Goal: Task Accomplishment & Management: Manage account settings

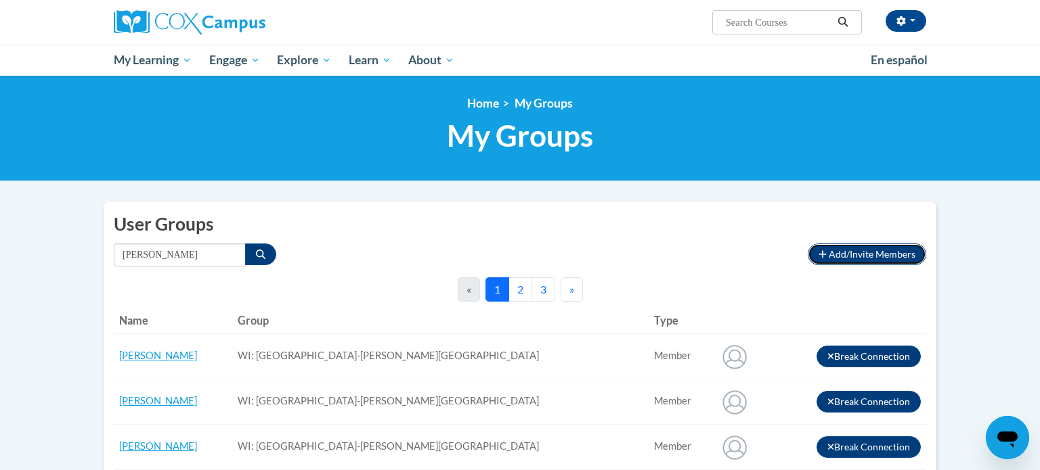
click at [881, 258] on span "Add/Invite Members" at bounding box center [871, 254] width 87 height 12
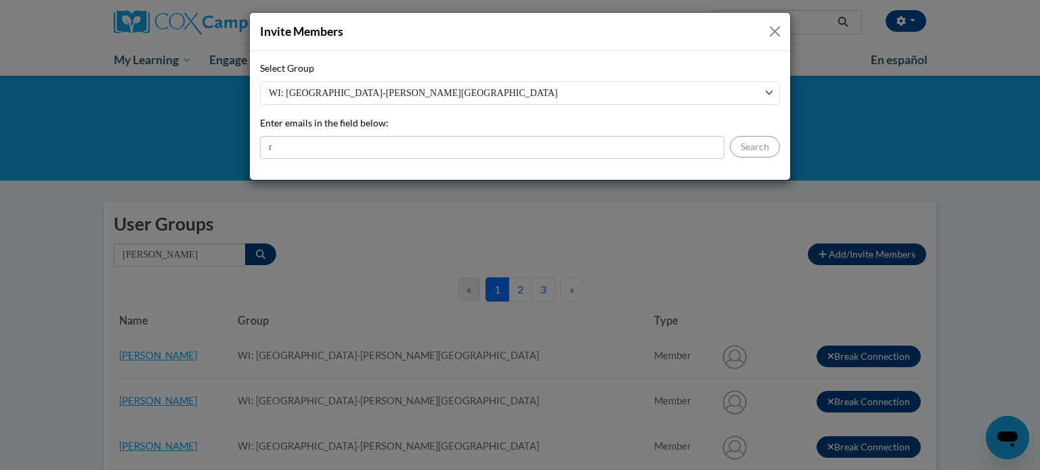
click at [874, 146] on div "Invite Members Select Group WI: Pewaukee School District-Cox Campus Enter email…" at bounding box center [520, 235] width 1040 height 470
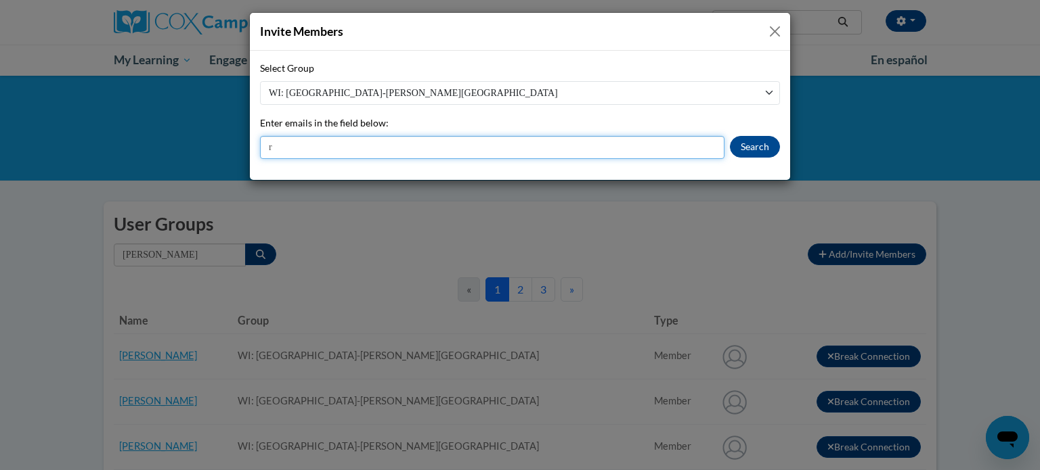
click at [703, 146] on input "r" at bounding box center [492, 147] width 464 height 23
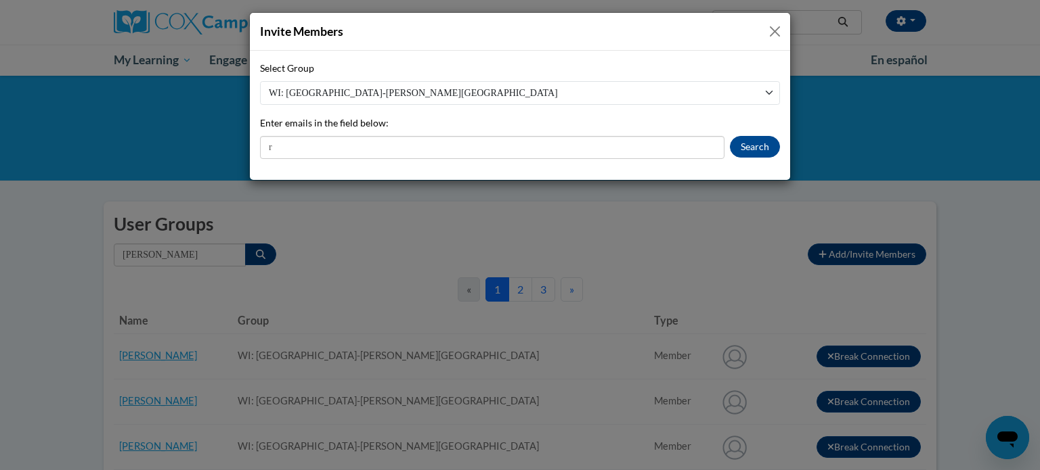
click at [764, 95] on select "WI: [GEOGRAPHIC_DATA]-[PERSON_NAME][GEOGRAPHIC_DATA]" at bounding box center [520, 93] width 520 height 24
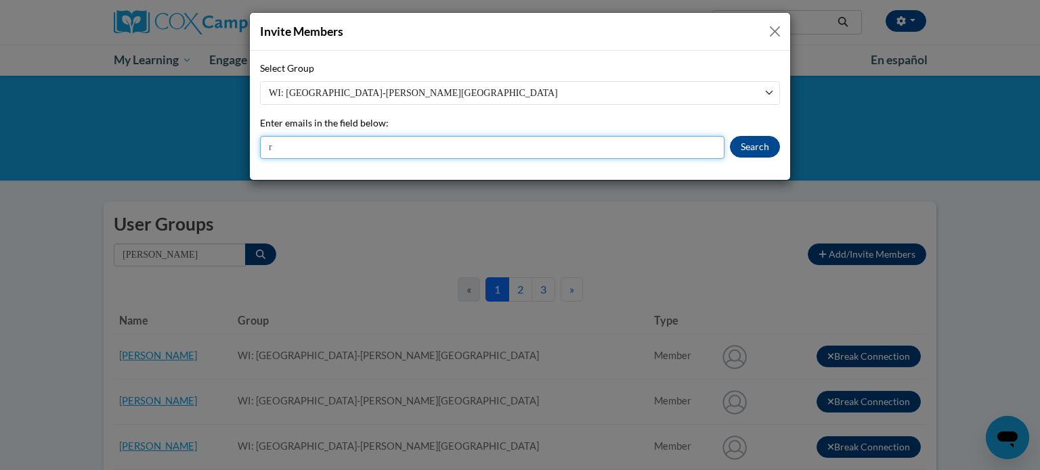
click at [681, 138] on input "r" at bounding box center [492, 147] width 464 height 23
type input "Rachann@pewaukeeschools.org"
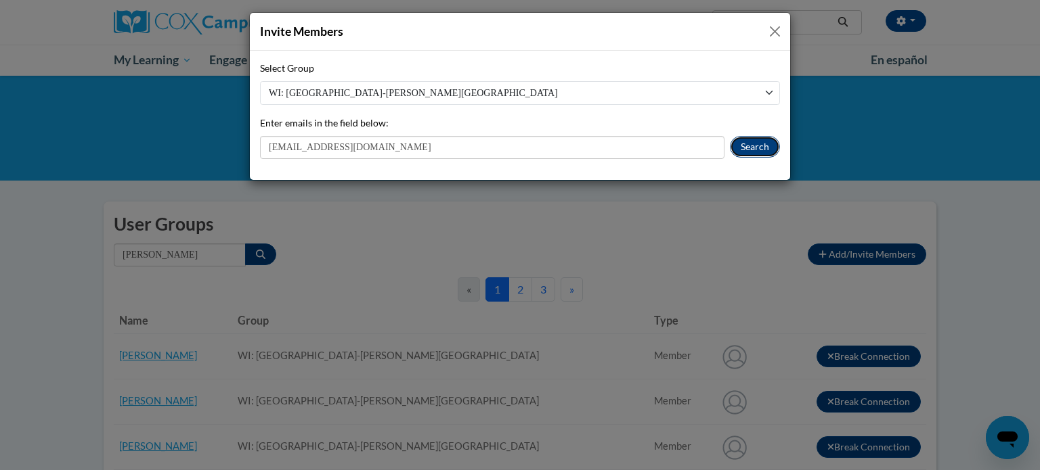
click at [755, 144] on button "Search" at bounding box center [755, 147] width 50 height 22
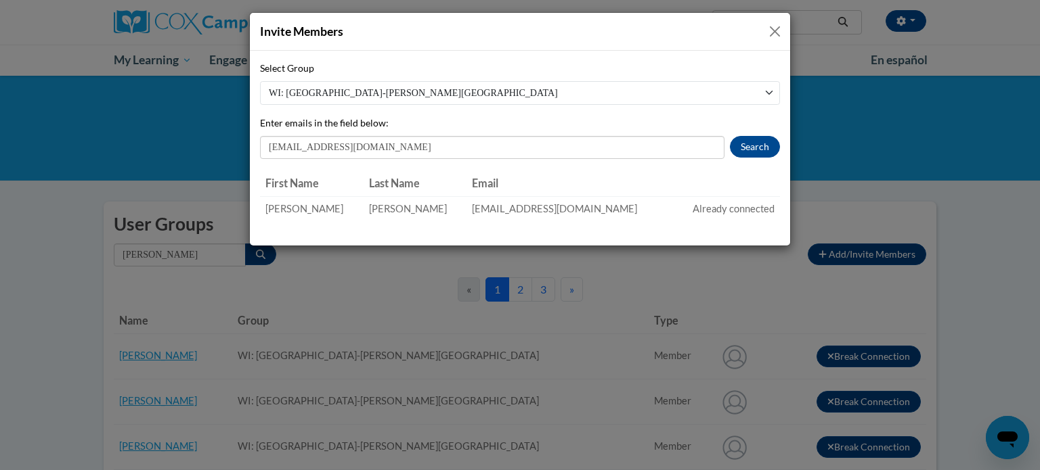
click at [516, 210] on td "[EMAIL_ADDRESS][DOMAIN_NAME]" at bounding box center [568, 208] width 205 height 25
click at [518, 209] on td "[EMAIL_ADDRESS][DOMAIN_NAME]" at bounding box center [568, 208] width 205 height 25
click at [778, 29] on button "Close" at bounding box center [774, 31] width 17 height 17
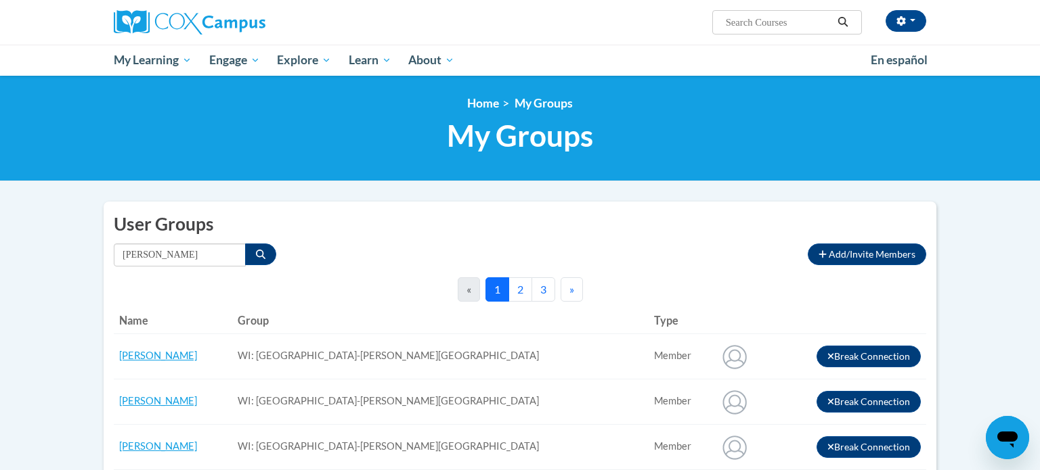
click at [514, 293] on button "2" at bounding box center [520, 289] width 24 height 24
click at [500, 296] on button "1" at bounding box center [497, 289] width 24 height 24
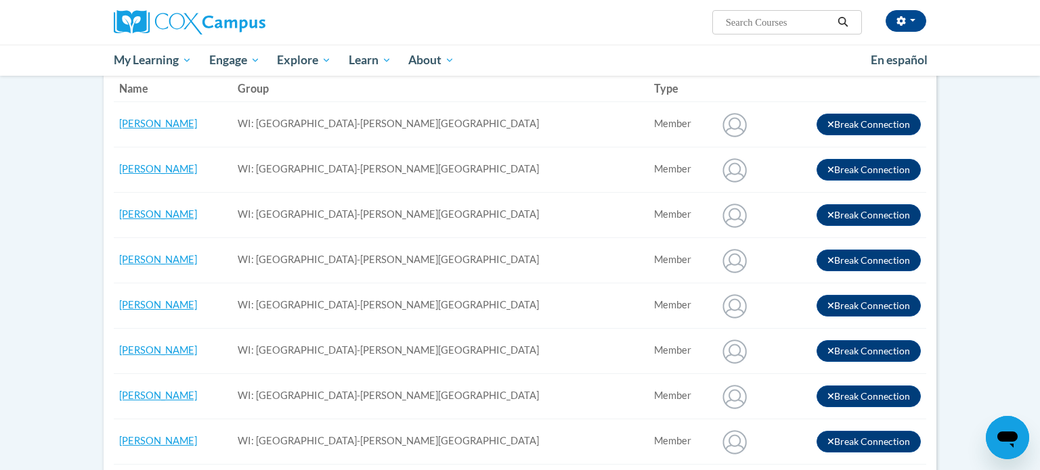
scroll to position [236, 0]
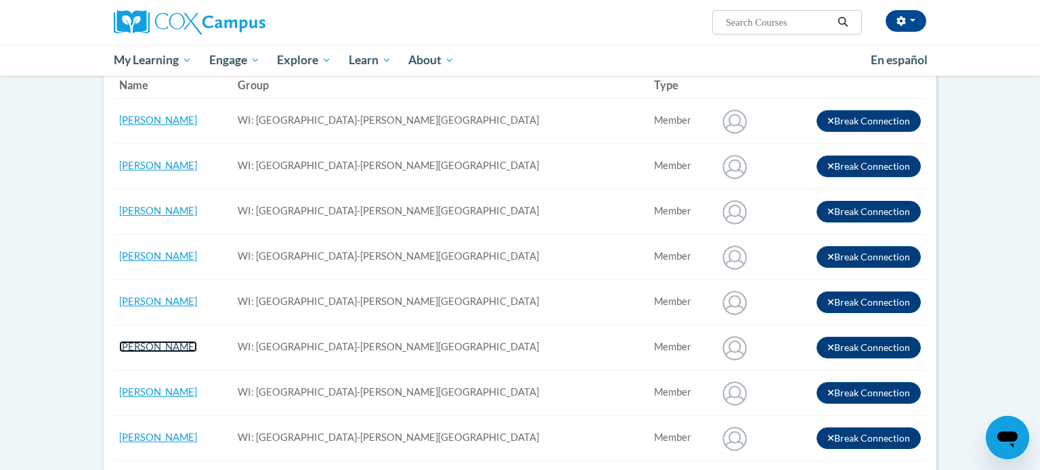
click at [145, 345] on link "[PERSON_NAME]" at bounding box center [158, 347] width 78 height 12
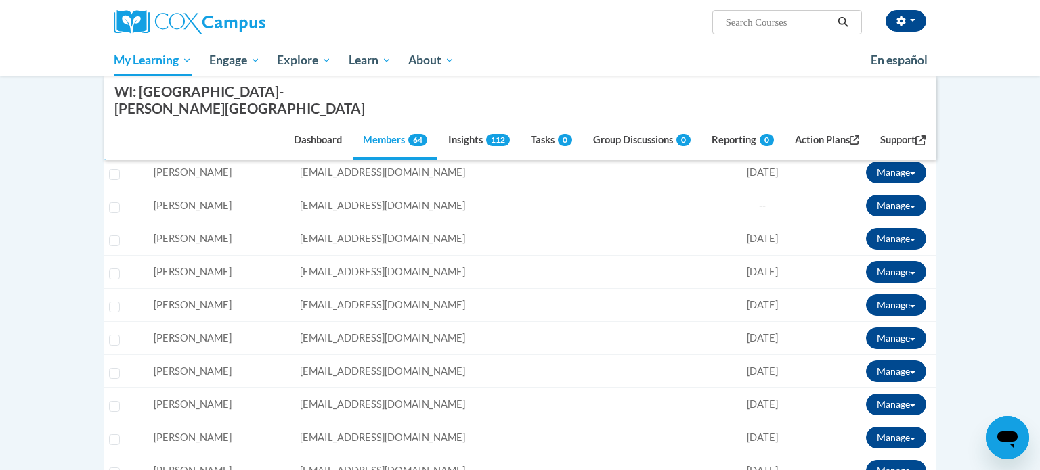
scroll to position [1471, 0]
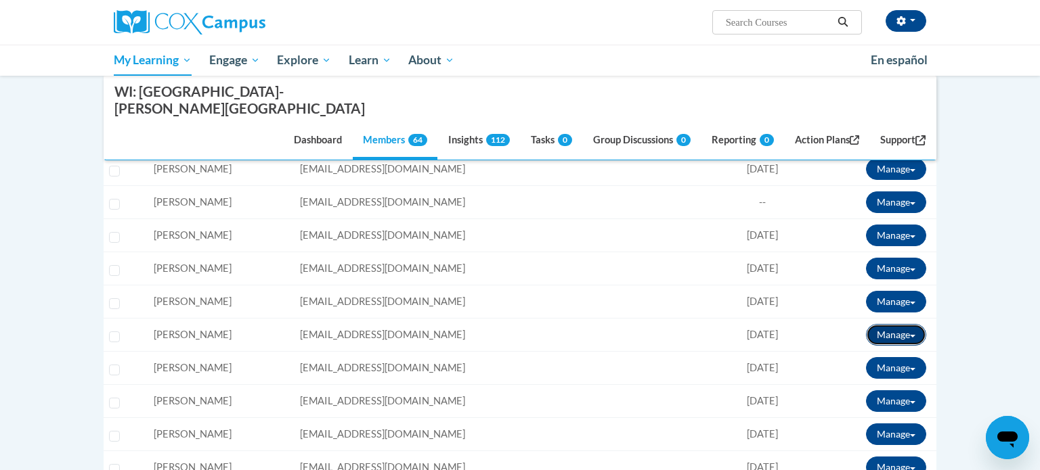
click at [912, 324] on button "Manage" at bounding box center [896, 335] width 60 height 22
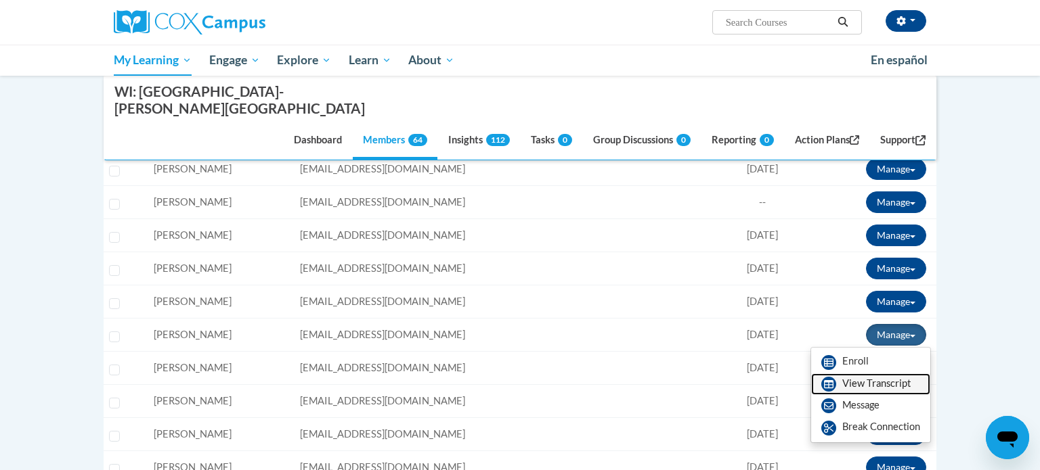
click at [880, 374] on link "View Transcript" at bounding box center [870, 385] width 119 height 22
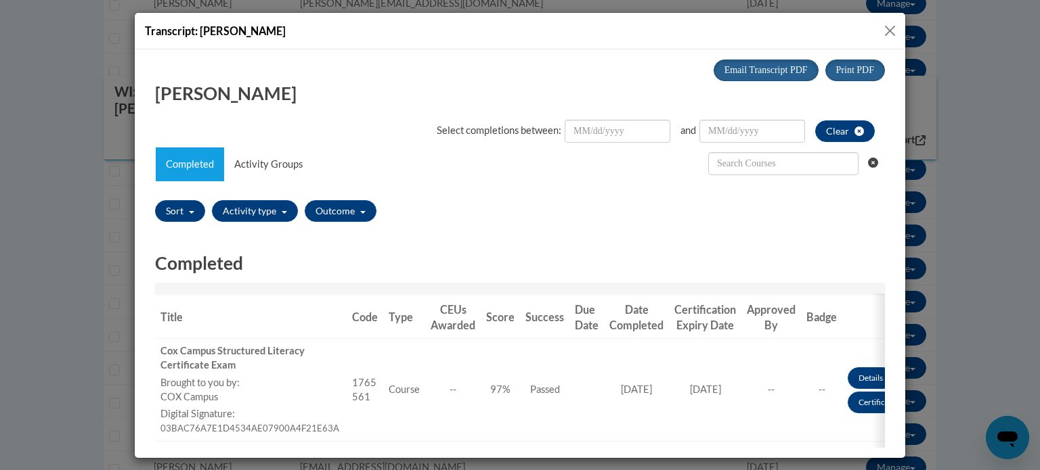
scroll to position [0, 0]
click at [892, 31] on button "Close" at bounding box center [889, 30] width 17 height 17
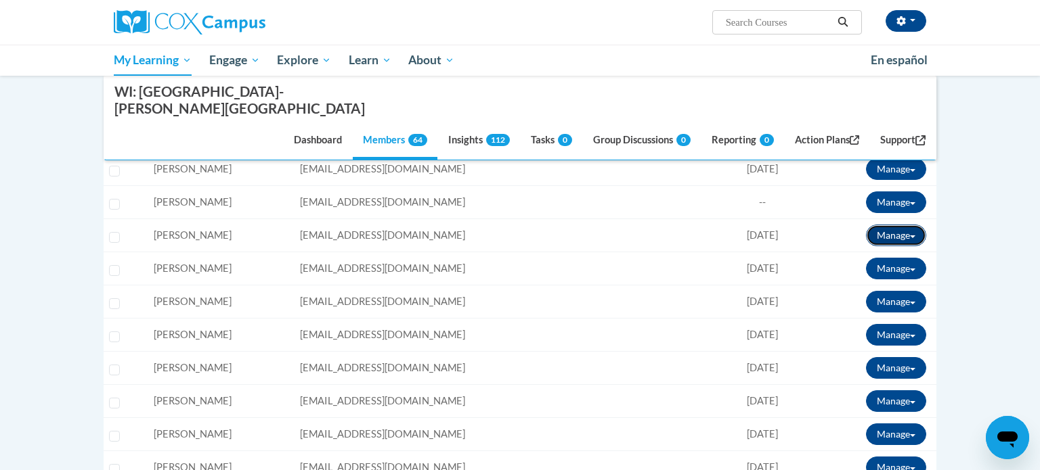
click at [923, 225] on button "Manage" at bounding box center [896, 236] width 60 height 22
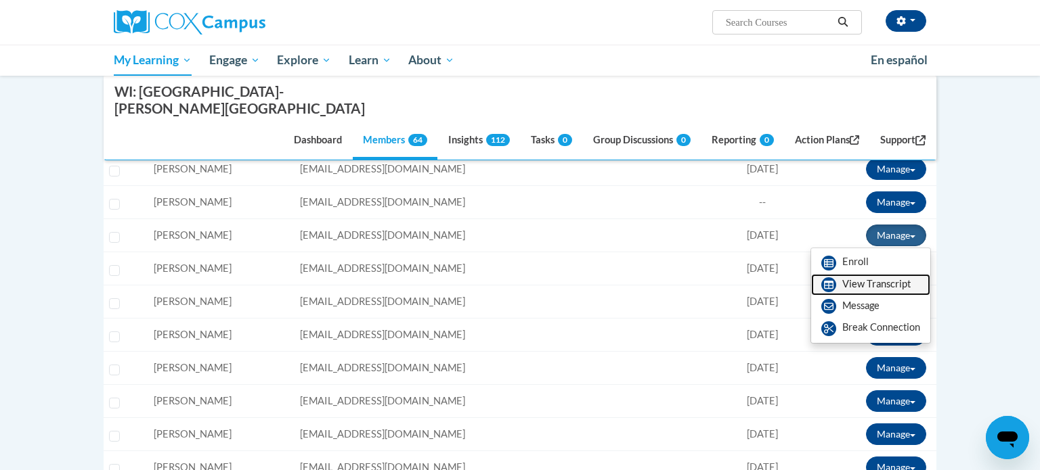
click at [886, 274] on link "View Transcript" at bounding box center [870, 285] width 119 height 22
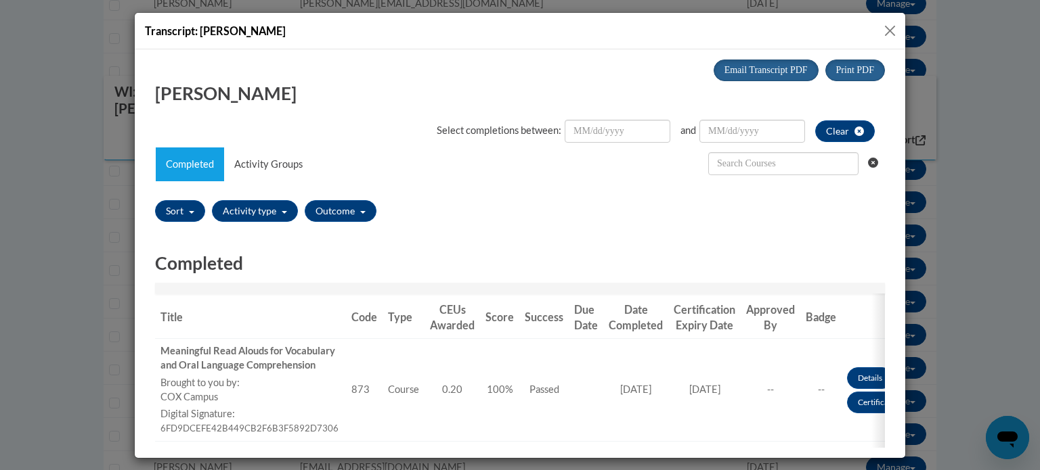
click at [890, 28] on button "Close" at bounding box center [889, 30] width 17 height 17
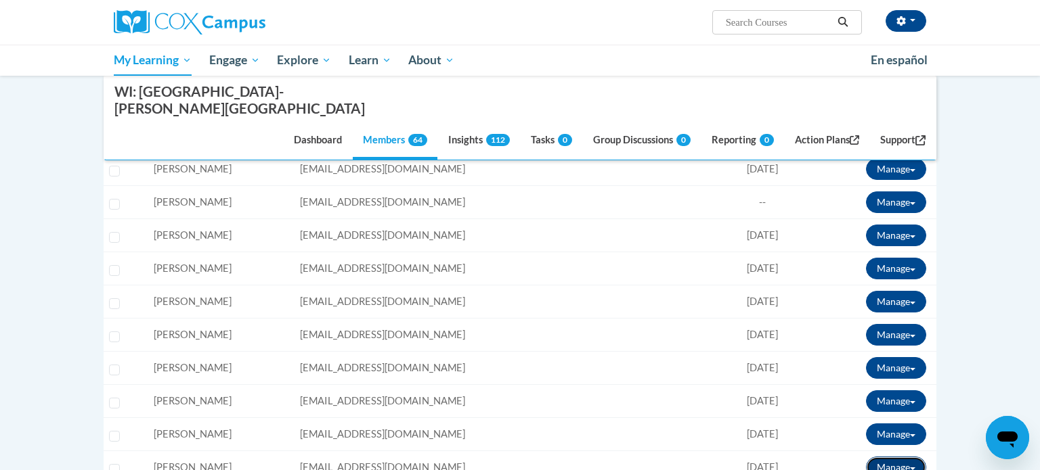
click at [910, 457] on button "Manage" at bounding box center [896, 468] width 60 height 22
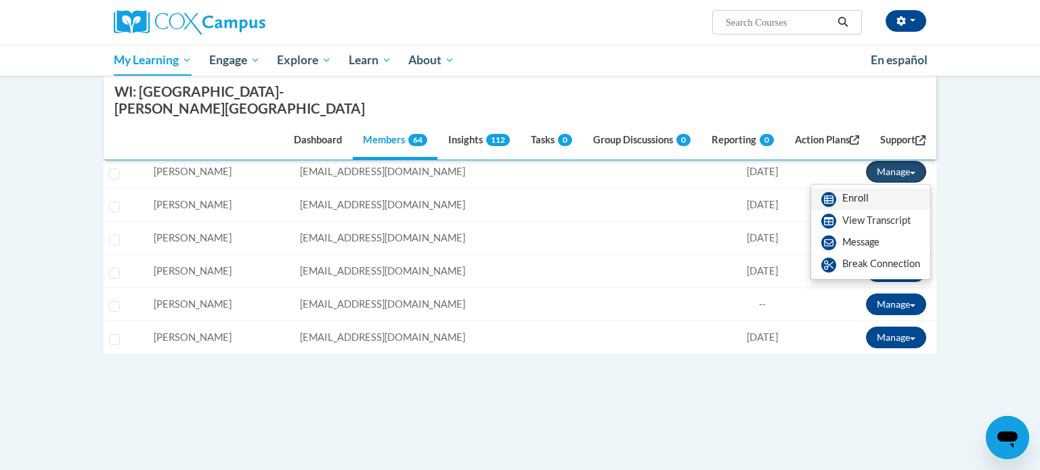
scroll to position [1787, 0]
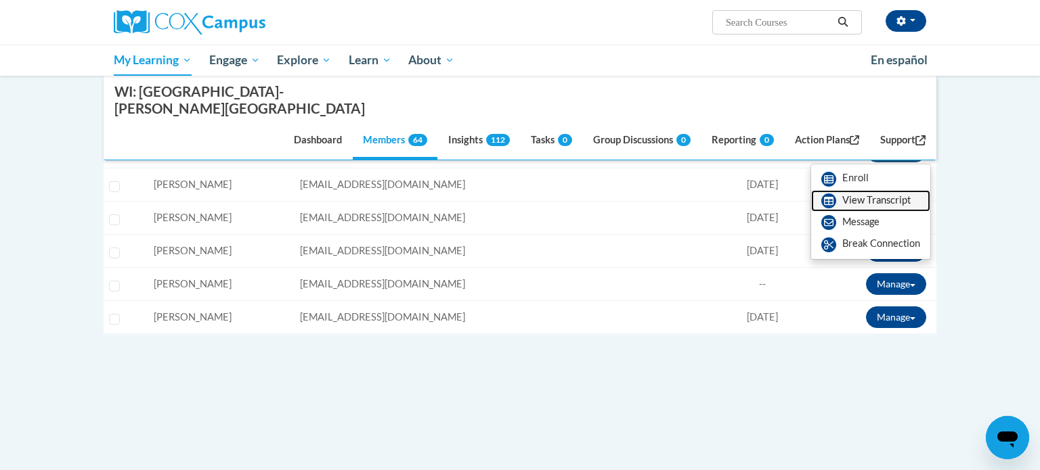
click at [878, 190] on link "View Transcript" at bounding box center [870, 201] width 119 height 22
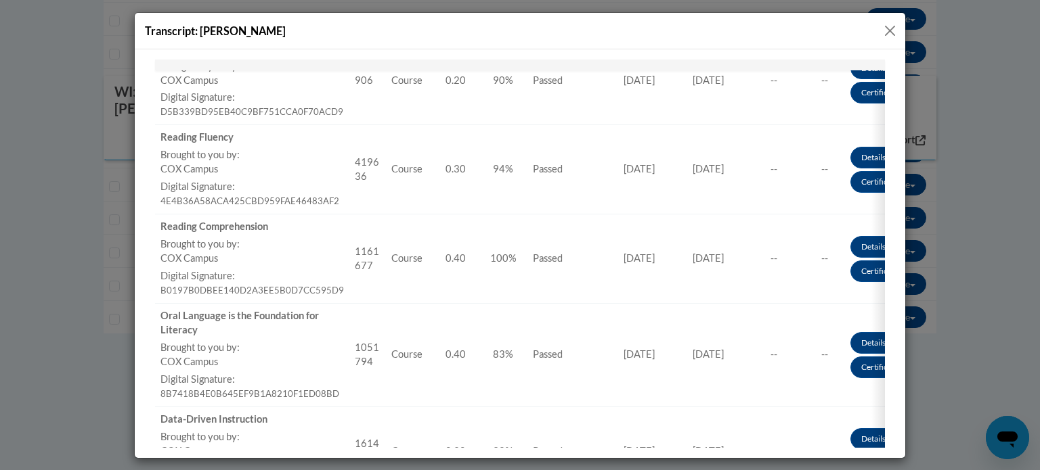
scroll to position [688, 0]
click at [891, 24] on button "Close" at bounding box center [889, 30] width 17 height 17
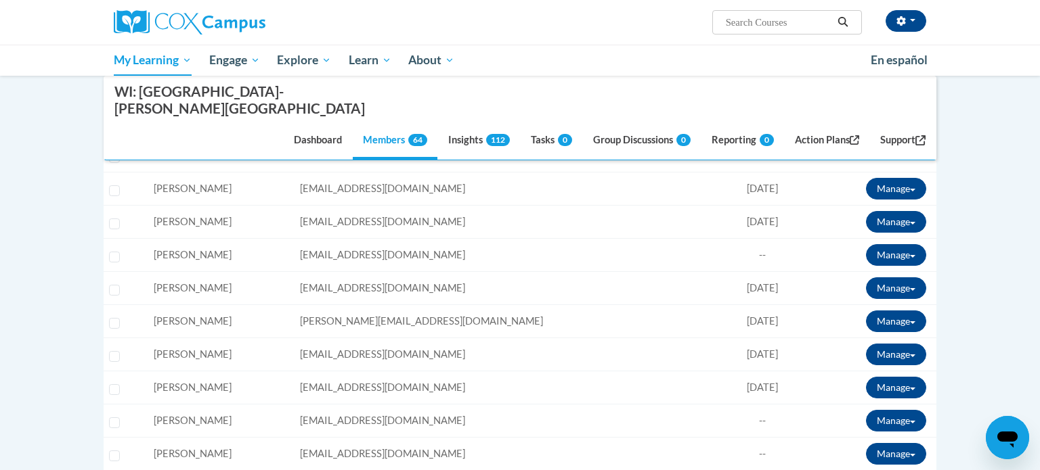
scroll to position [292, 0]
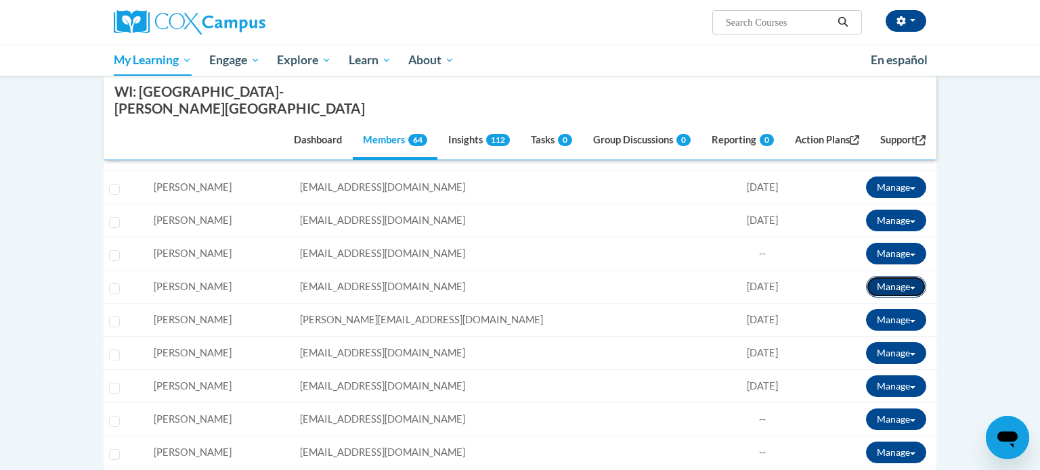
click at [884, 276] on button "Manage" at bounding box center [896, 287] width 60 height 22
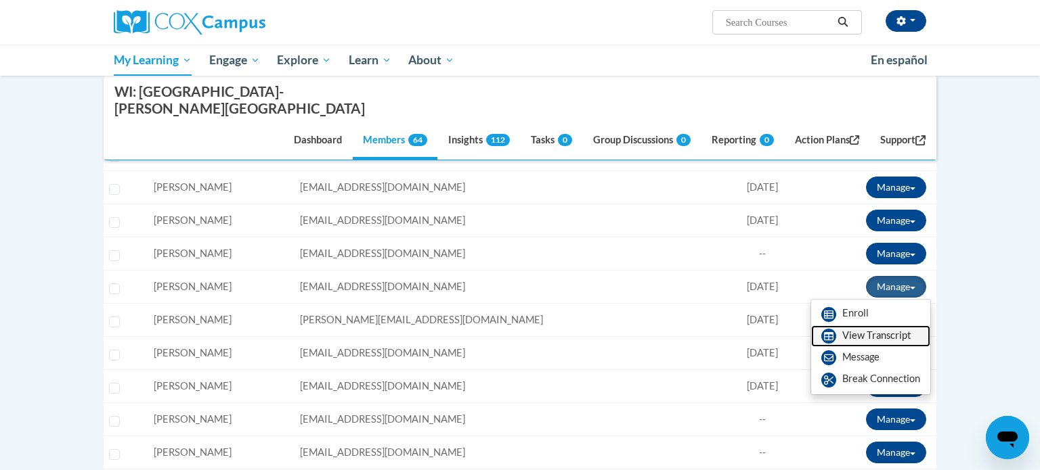
click at [853, 326] on link "View Transcript" at bounding box center [870, 337] width 119 height 22
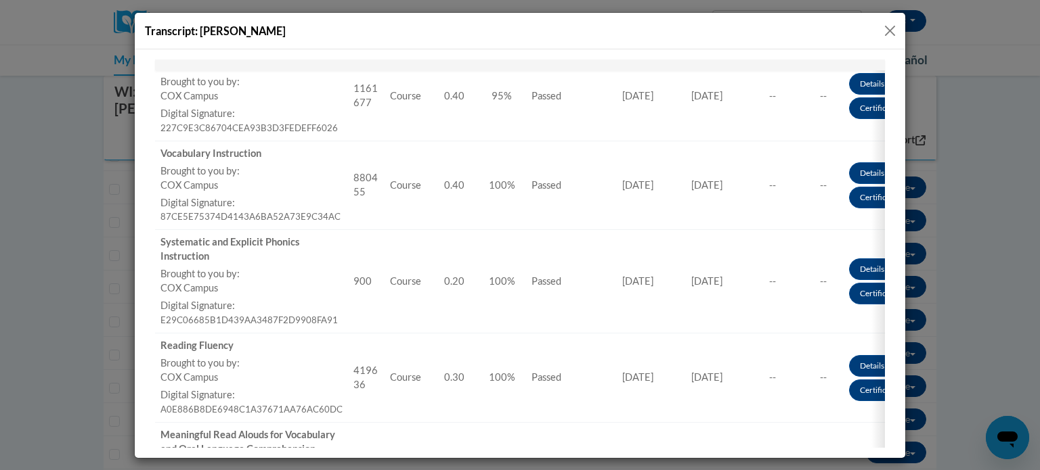
scroll to position [550, 0]
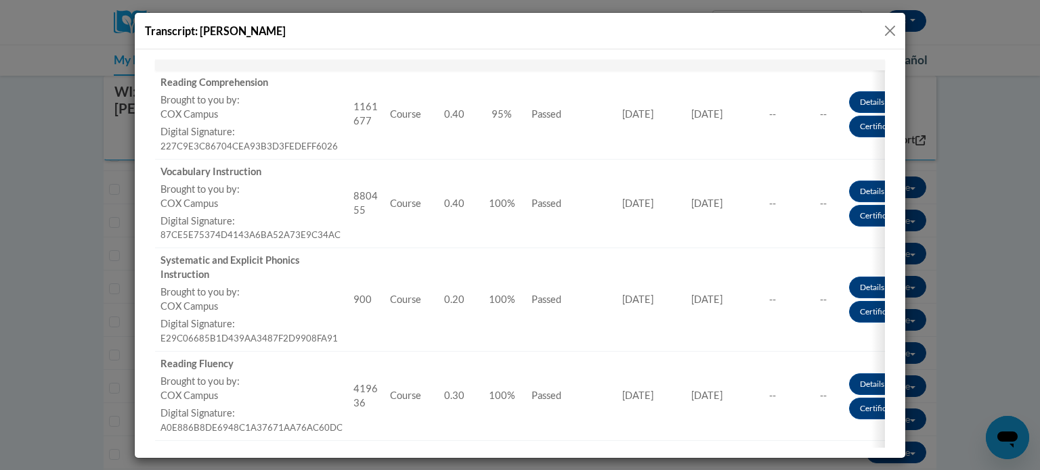
click at [887, 28] on button "Close" at bounding box center [889, 30] width 17 height 17
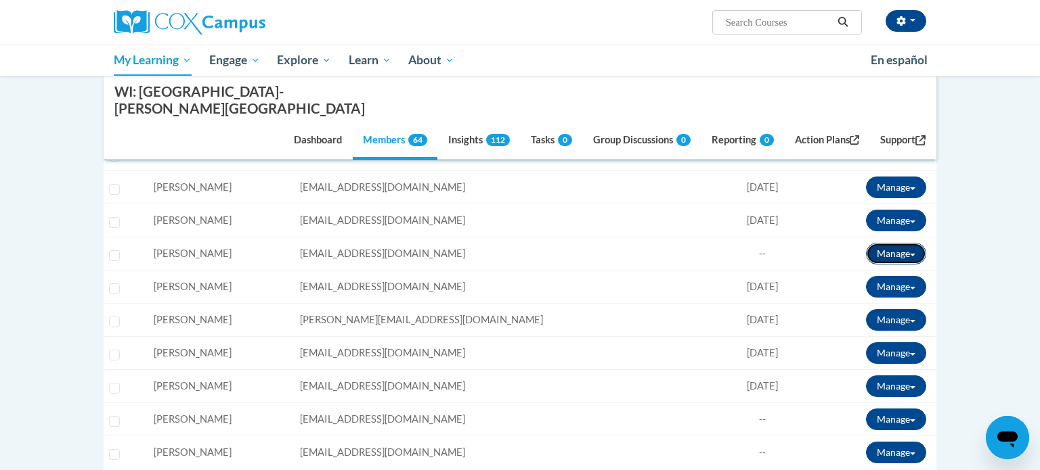
click at [900, 243] on button "Manage" at bounding box center [896, 254] width 60 height 22
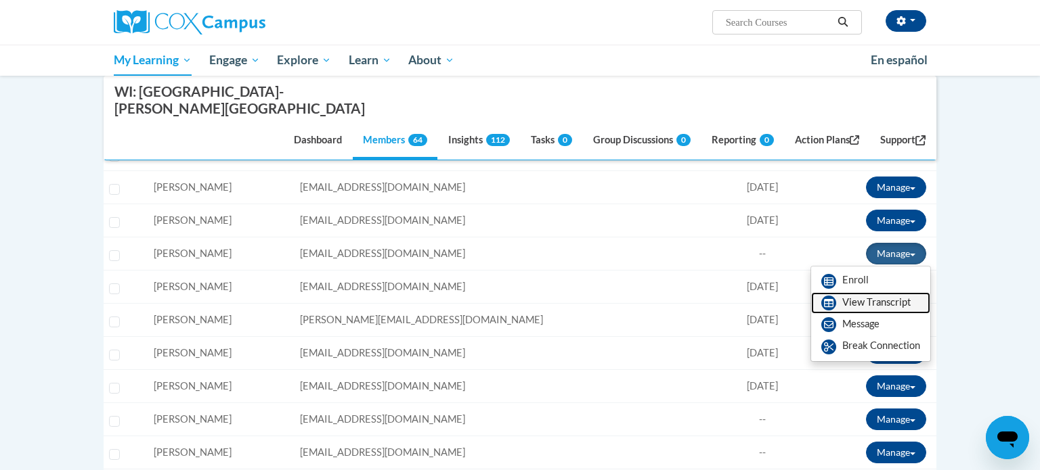
click at [886, 292] on link "View Transcript" at bounding box center [870, 303] width 119 height 22
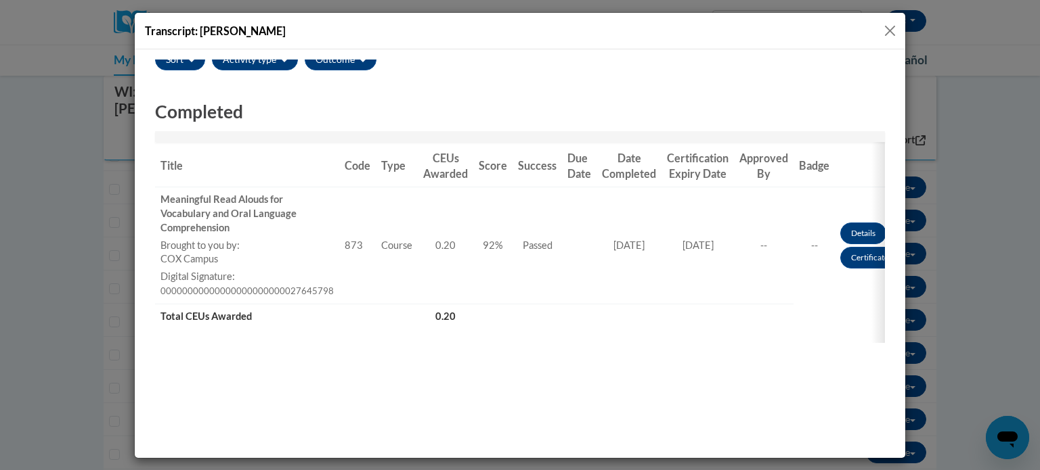
click at [887, 29] on button "Close" at bounding box center [889, 30] width 17 height 17
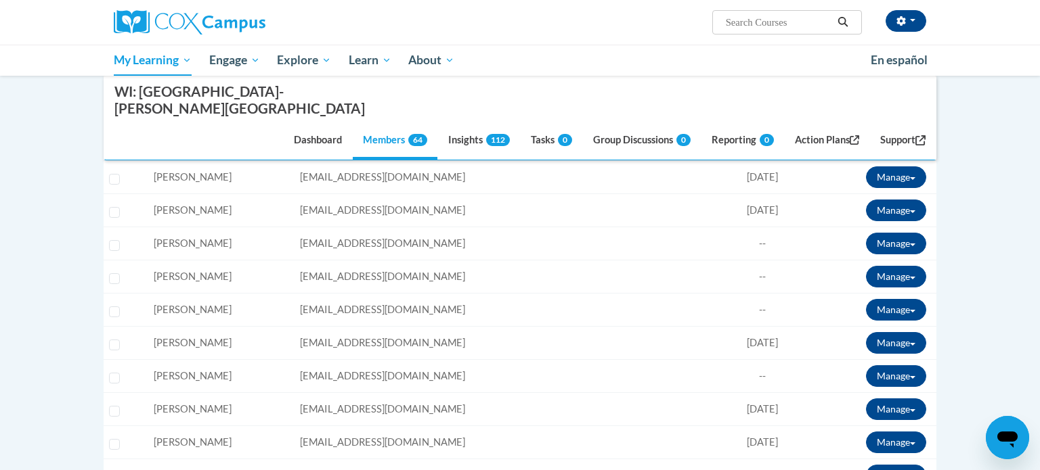
scroll to position [645, 0]
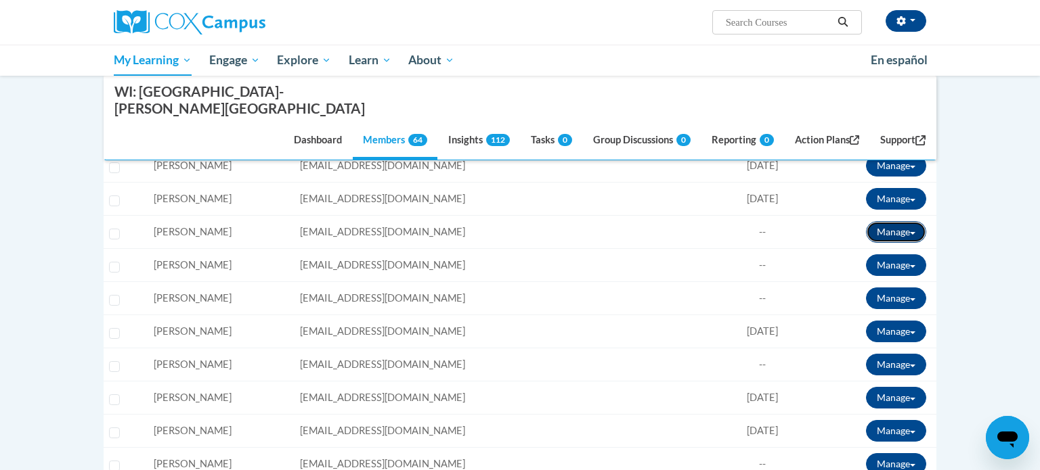
click at [869, 221] on button "Manage" at bounding box center [896, 232] width 60 height 22
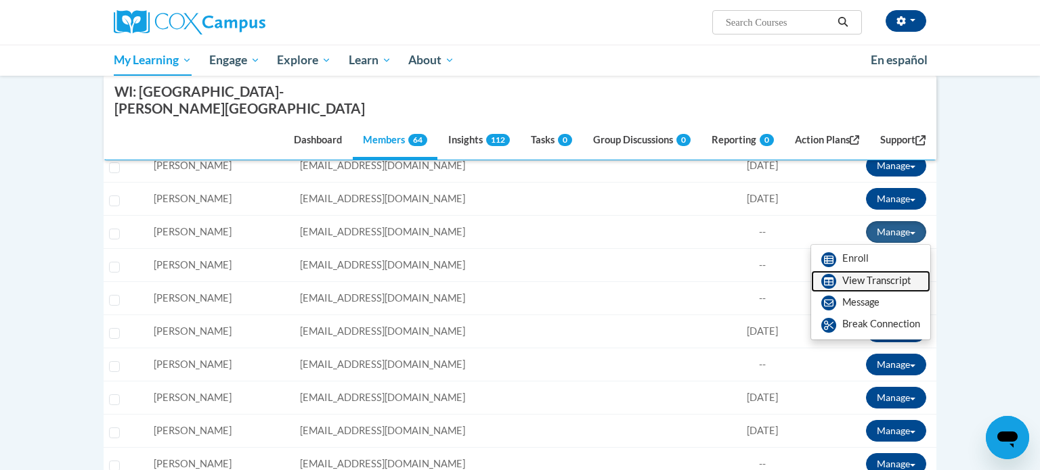
click at [856, 271] on link "View Transcript" at bounding box center [870, 282] width 119 height 22
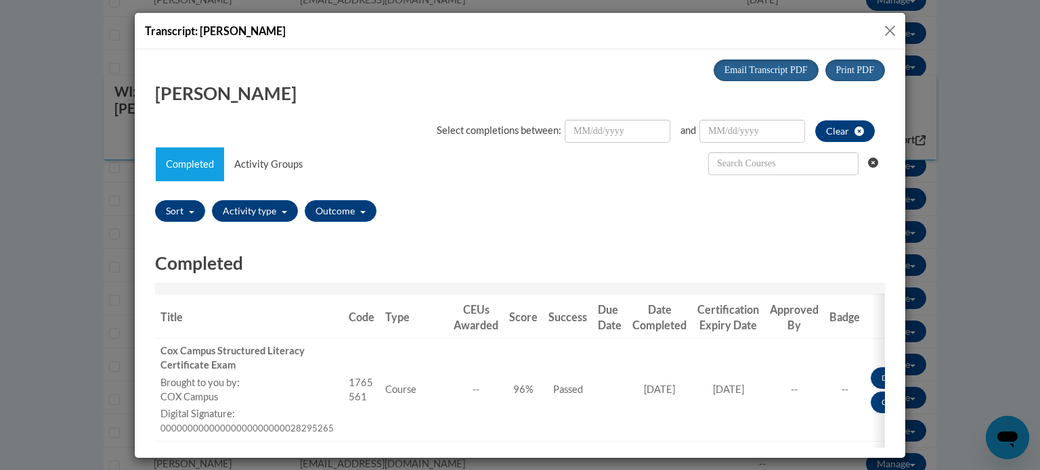
scroll to position [0, 0]
click at [887, 33] on button "Close" at bounding box center [889, 30] width 17 height 17
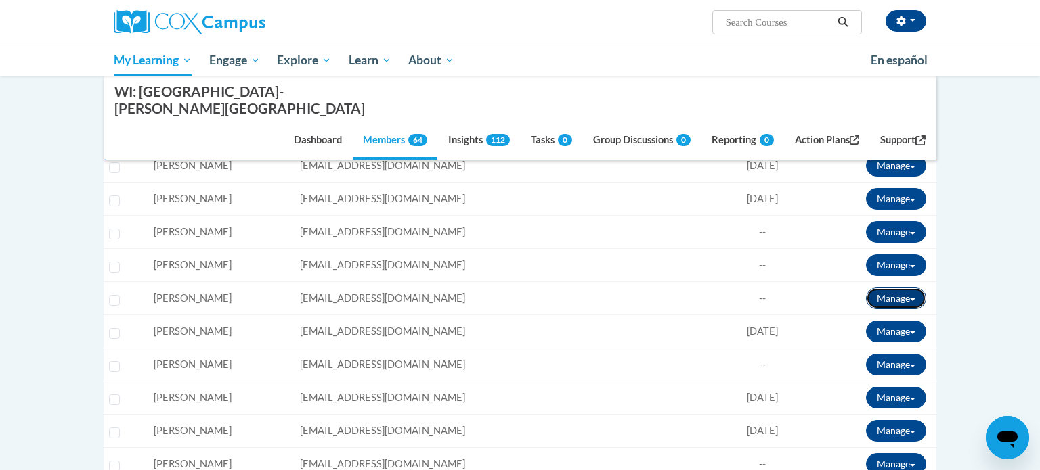
click at [914, 288] on button "Manage" at bounding box center [896, 299] width 60 height 22
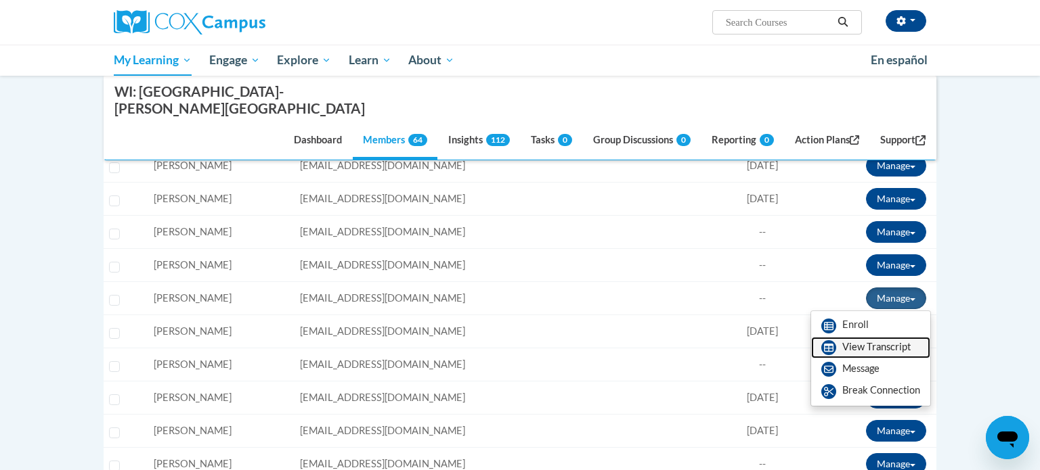
click at [895, 337] on link "View Transcript" at bounding box center [870, 348] width 119 height 22
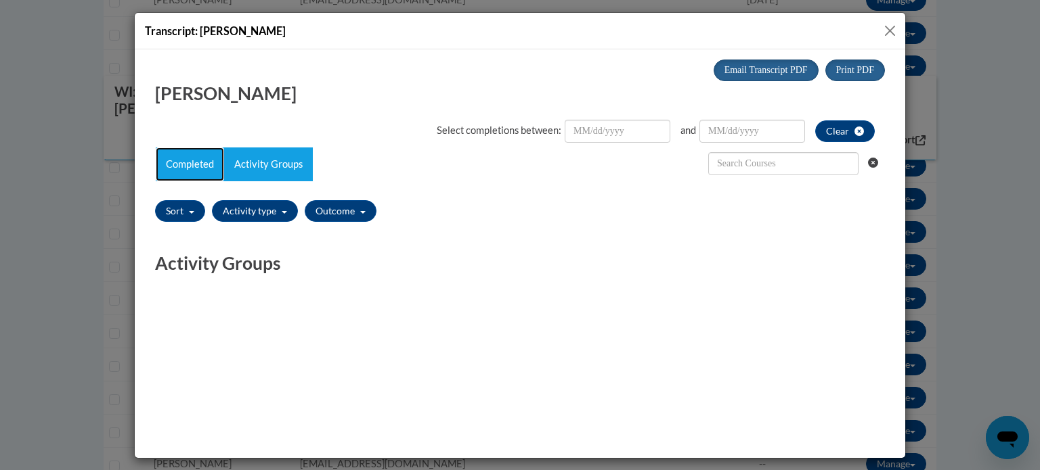
click at [209, 169] on link "Completed" at bounding box center [190, 164] width 68 height 34
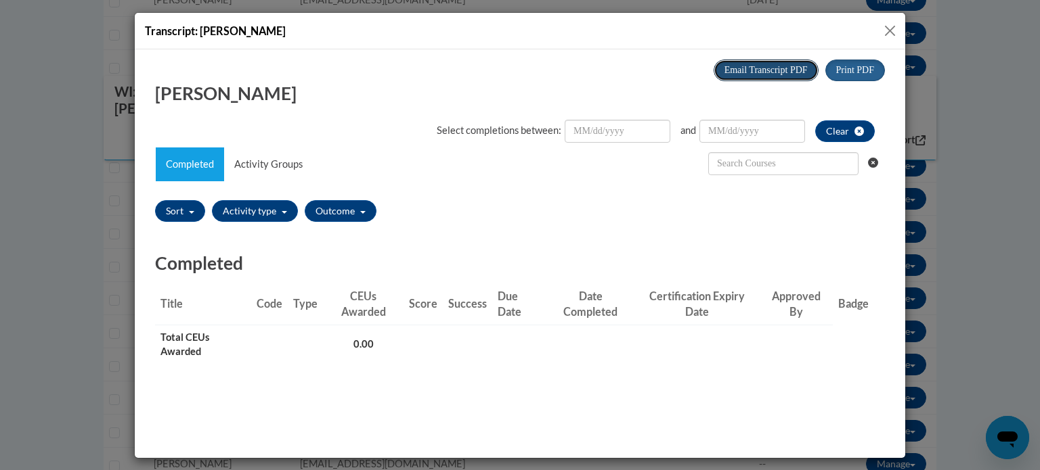
drag, startPoint x: 776, startPoint y: 73, endPoint x: 786, endPoint y: 91, distance: 20.6
click at [786, 91] on div "Print PDF Email Transcript PDF x x" at bounding box center [520, 271] width 750 height 424
click at [892, 27] on button "Close" at bounding box center [889, 30] width 17 height 17
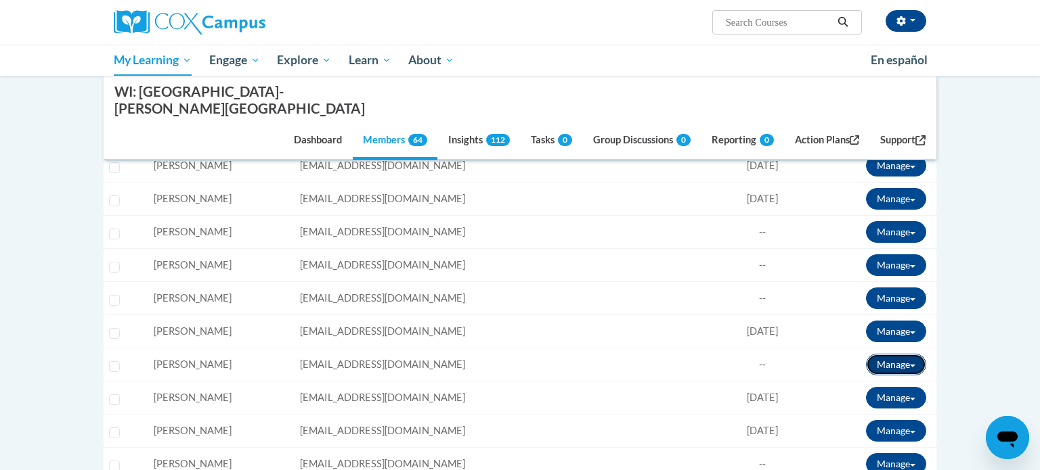
click at [887, 354] on button "Manage" at bounding box center [896, 365] width 60 height 22
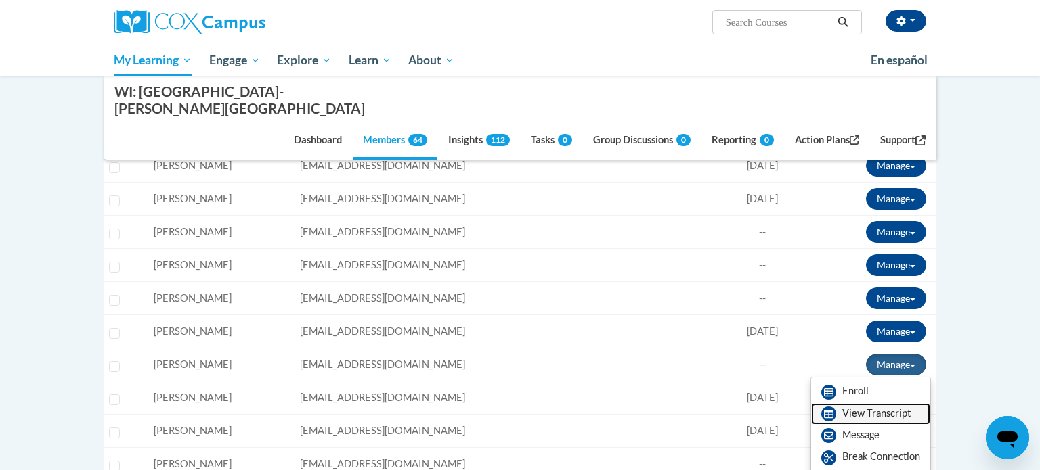
click at [865, 403] on link "View Transcript" at bounding box center [870, 414] width 119 height 22
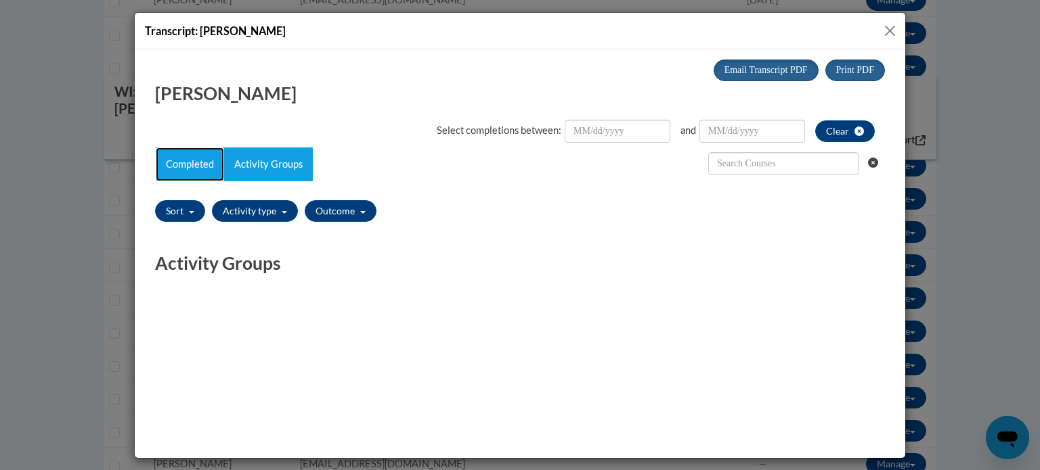
click at [168, 160] on link "Completed" at bounding box center [190, 164] width 68 height 34
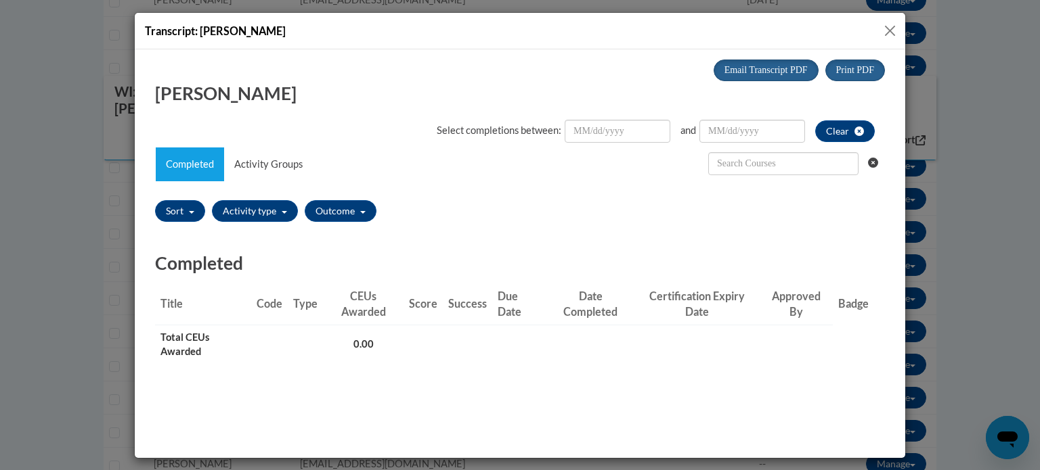
click at [889, 29] on button "Close" at bounding box center [889, 30] width 17 height 17
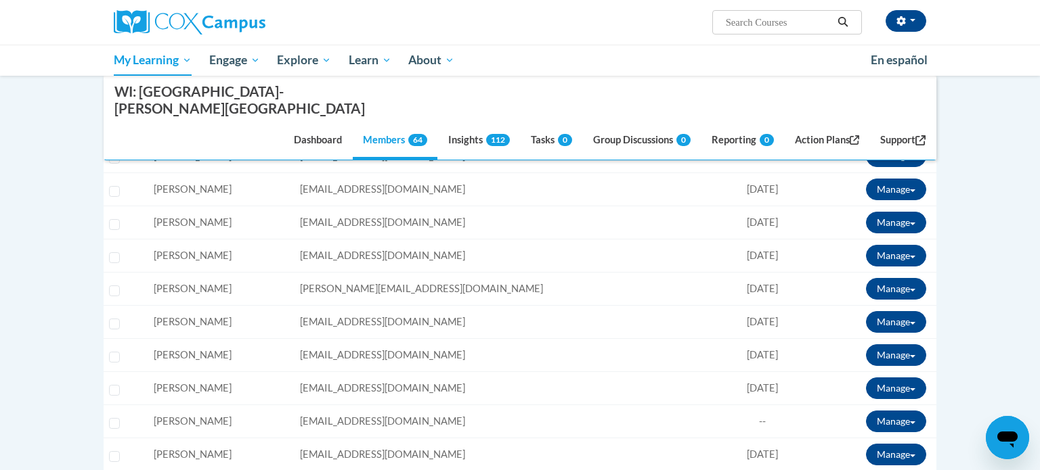
scroll to position [1189, 0]
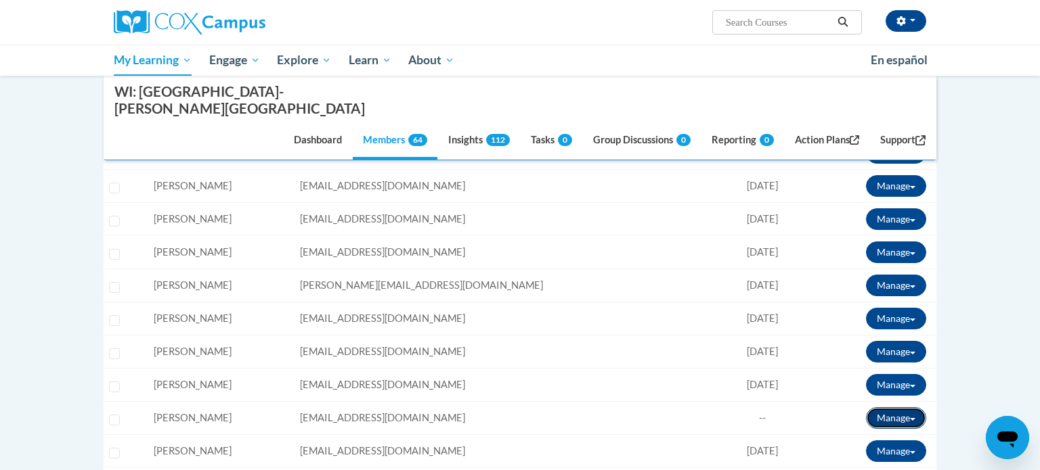
click at [911, 407] on button "Manage" at bounding box center [896, 418] width 60 height 22
click at [876, 457] on link "View Transcript" at bounding box center [870, 468] width 119 height 22
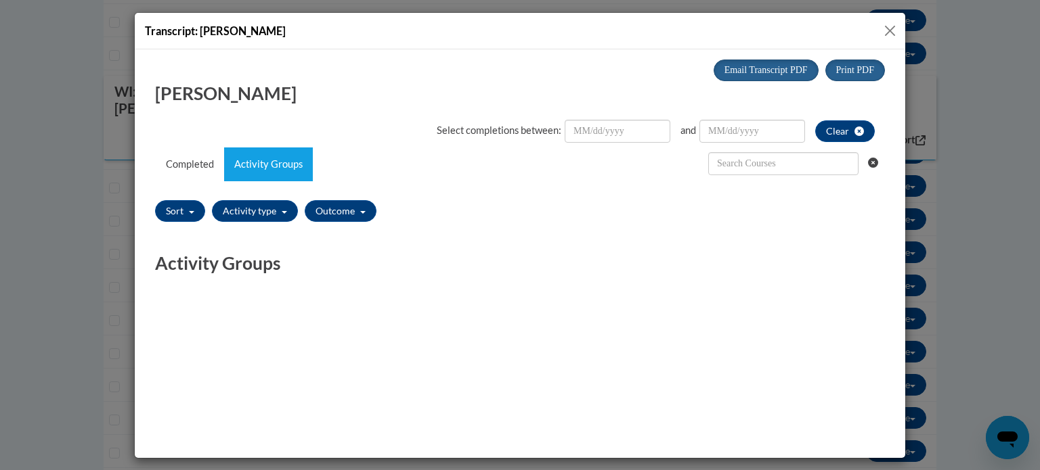
scroll to position [0, 0]
click at [171, 165] on link "Completed" at bounding box center [190, 164] width 68 height 34
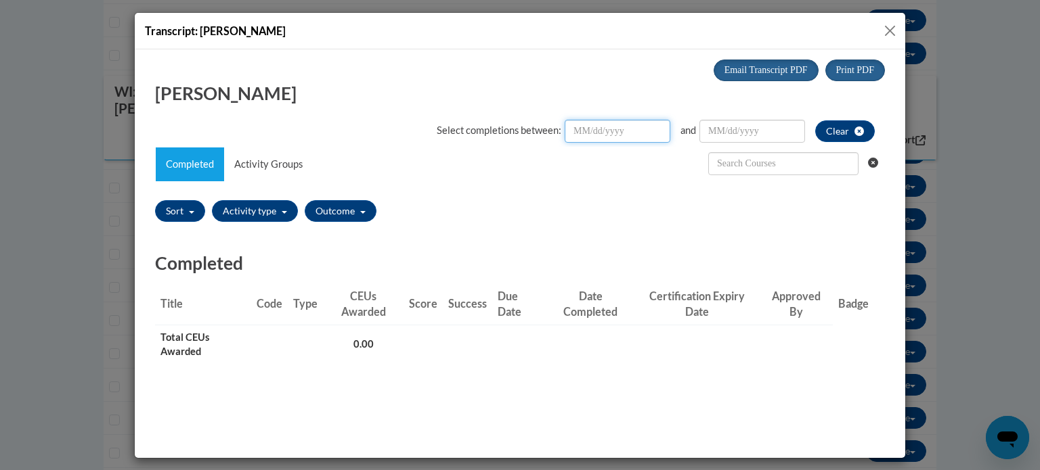
click at [622, 140] on input "Date Input" at bounding box center [617, 130] width 106 height 23
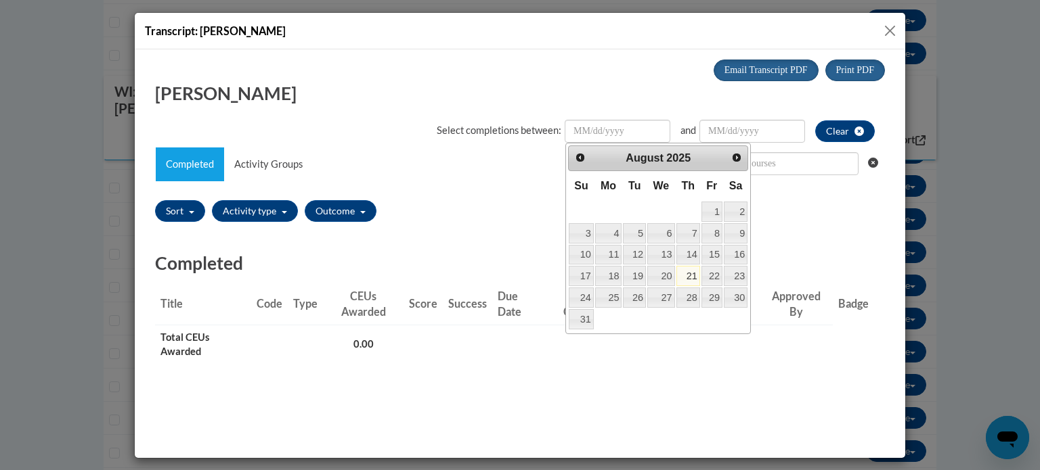
click at [892, 28] on button "Close" at bounding box center [889, 30] width 17 height 17
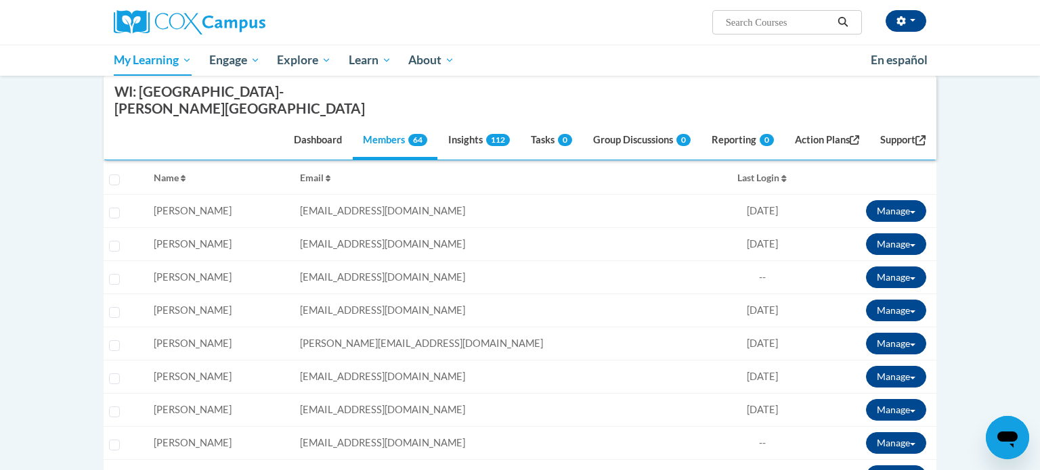
scroll to position [269, 0]
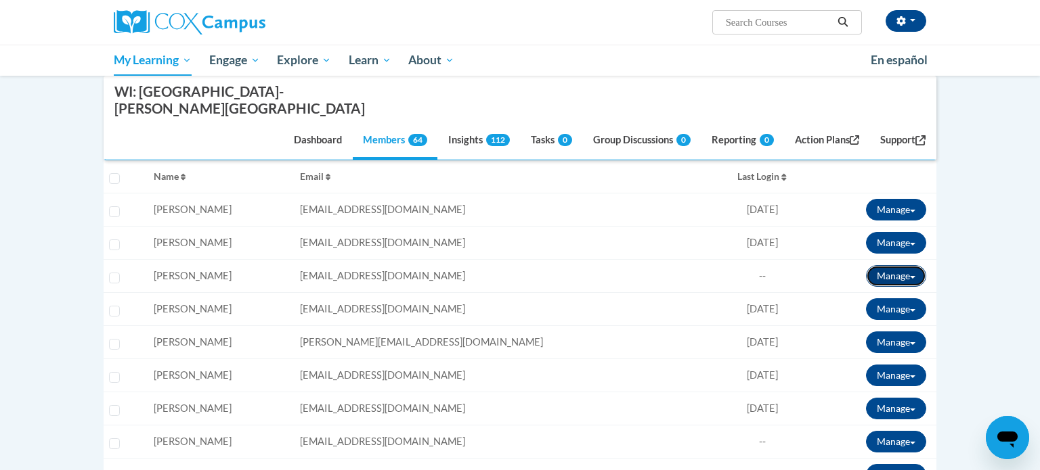
click at [915, 265] on button "Manage" at bounding box center [896, 276] width 60 height 22
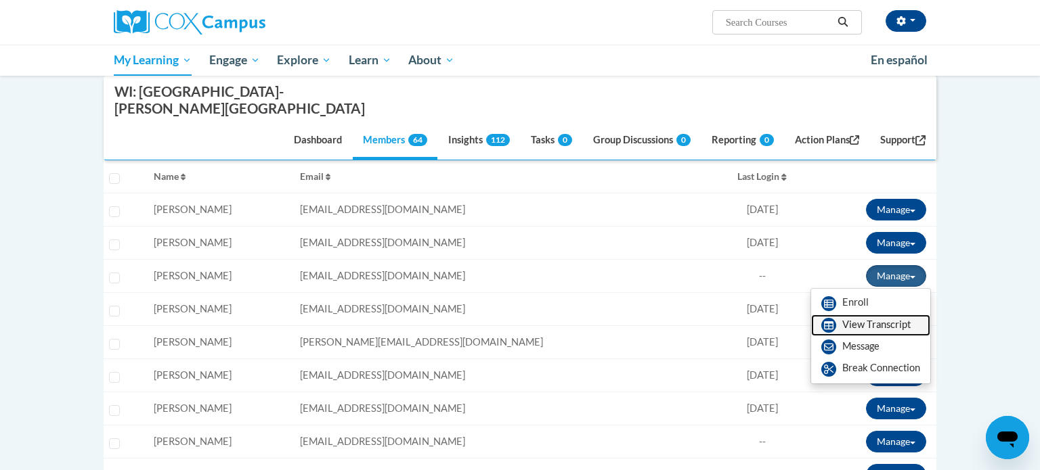
click at [843, 315] on link "View Transcript" at bounding box center [870, 326] width 119 height 22
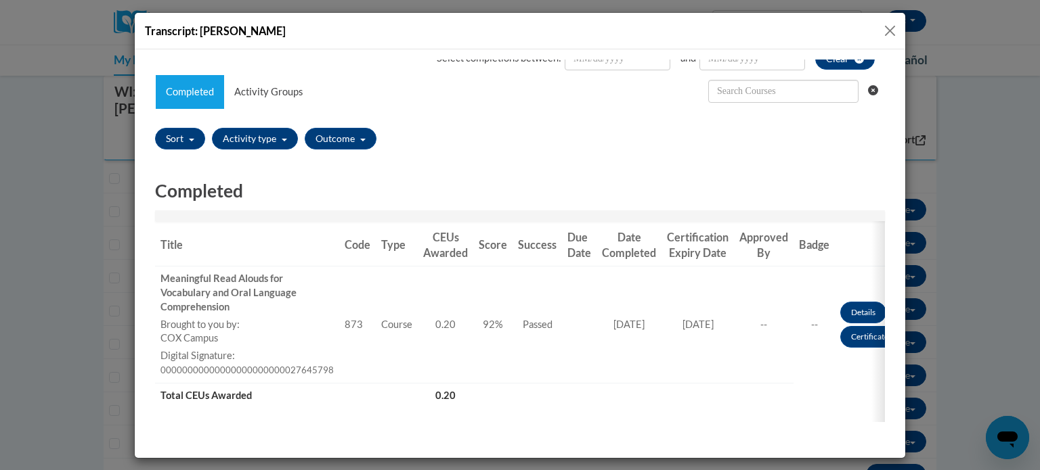
scroll to position [74, 0]
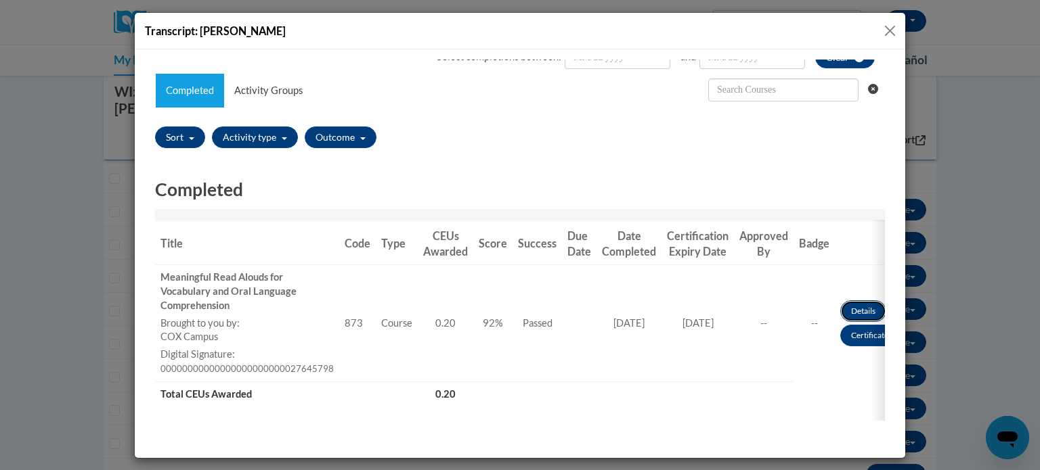
click at [851, 311] on link "Details" at bounding box center [863, 311] width 46 height 22
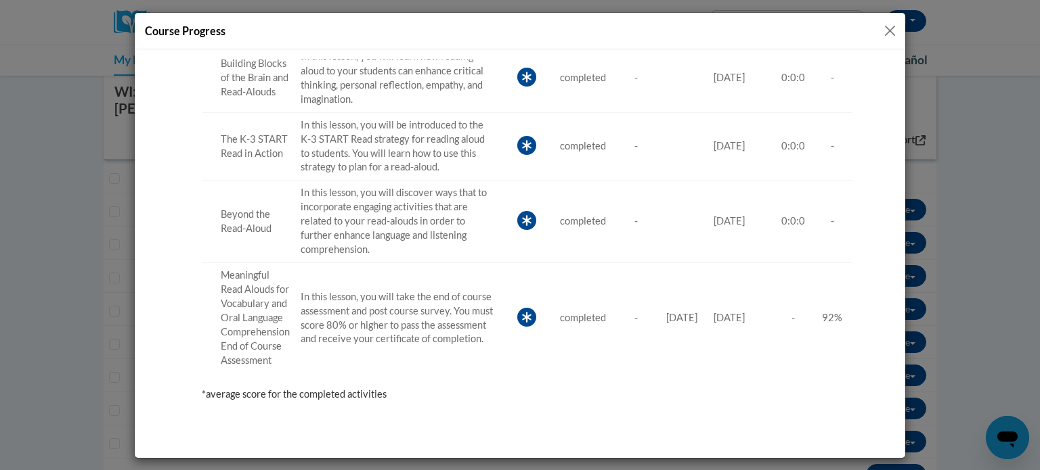
scroll to position [0, 0]
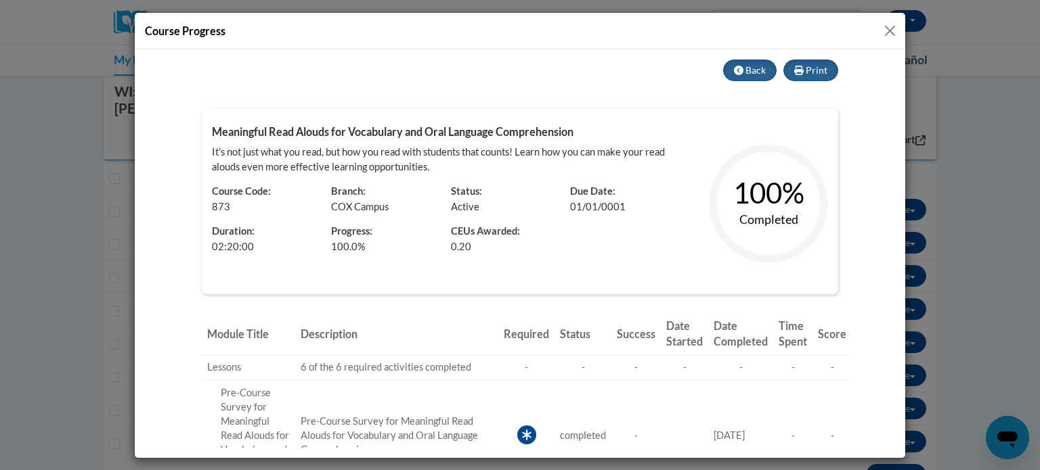
click at [892, 37] on button "Close" at bounding box center [889, 30] width 17 height 17
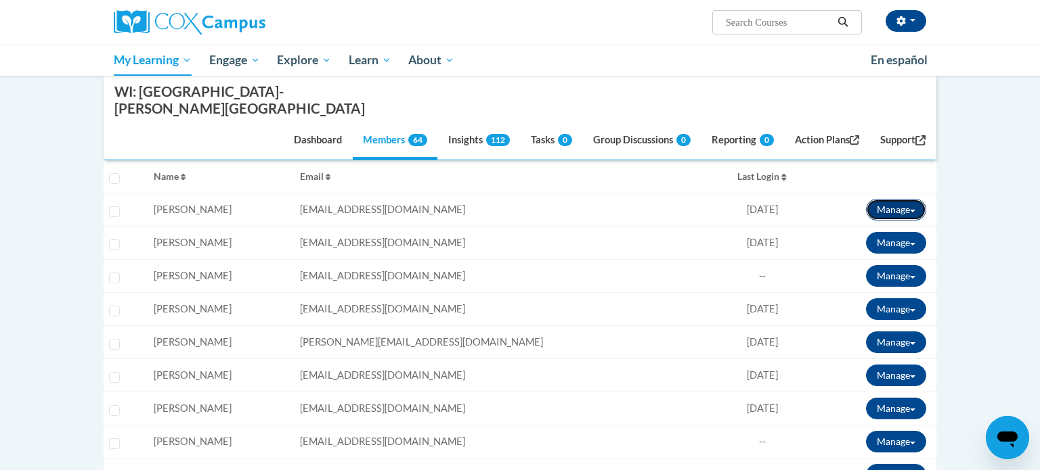
click at [894, 199] on button "Manage" at bounding box center [896, 210] width 60 height 22
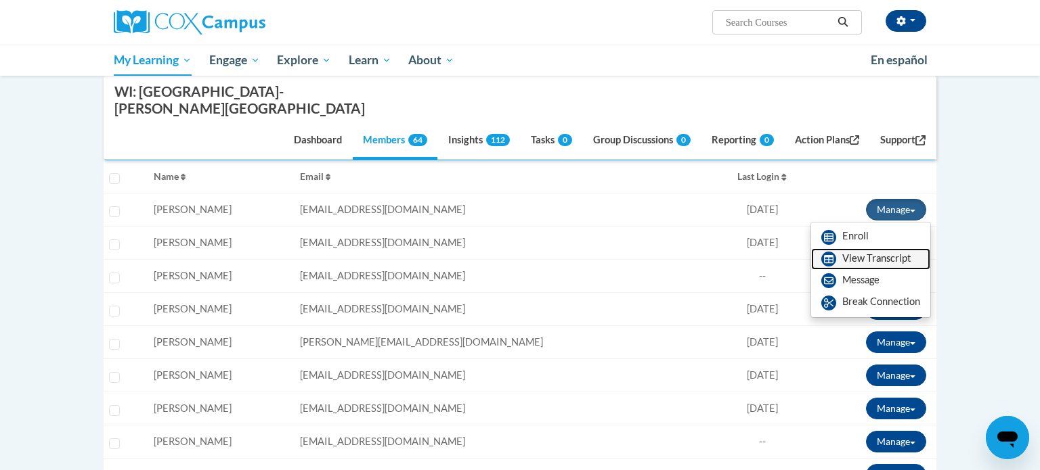
click at [859, 248] on link "View Transcript" at bounding box center [870, 259] width 119 height 22
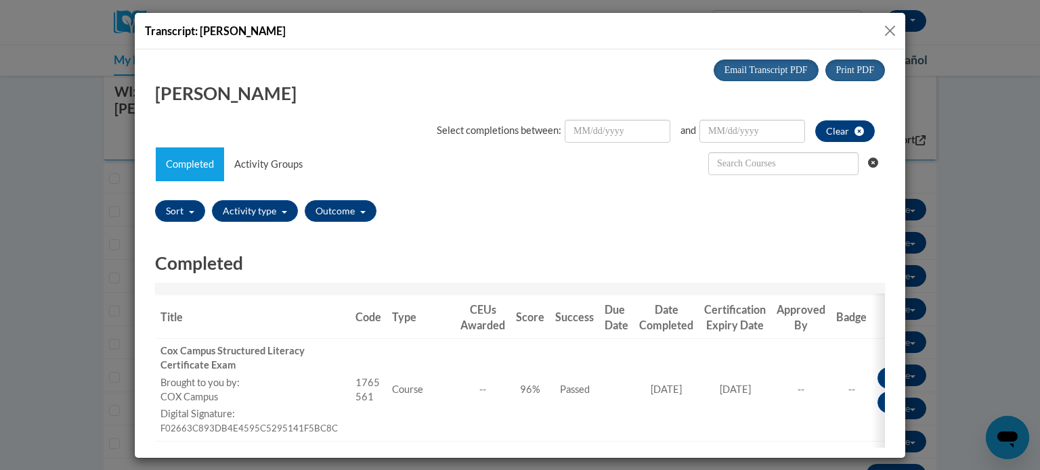
click at [887, 25] on button "Close" at bounding box center [889, 30] width 17 height 17
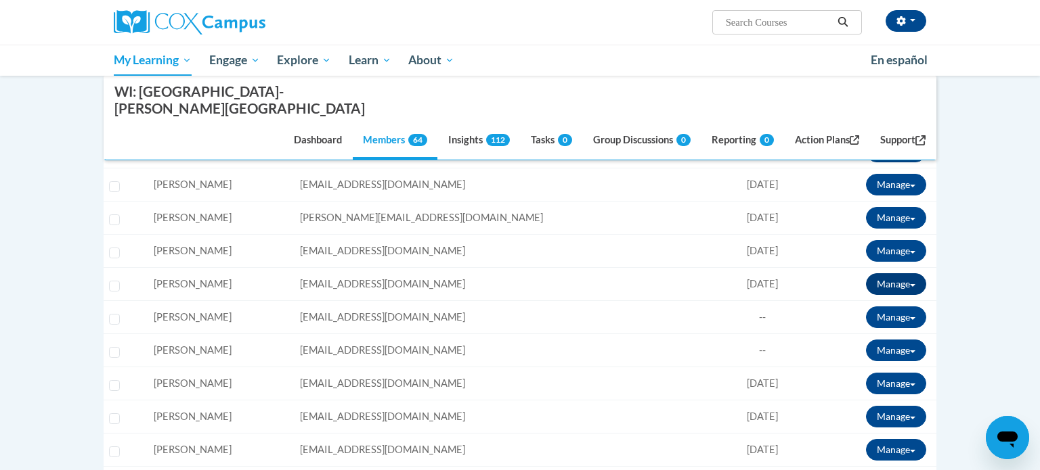
scroll to position [395, 0]
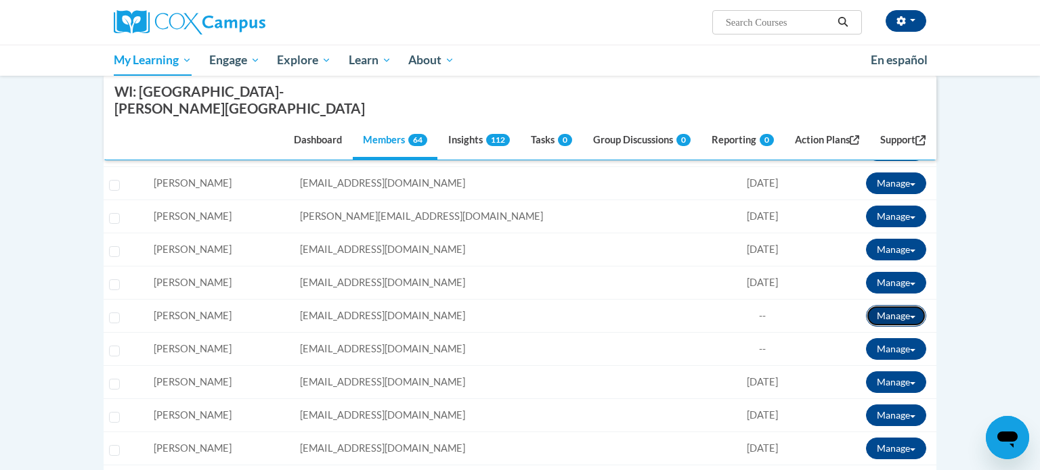
click at [906, 305] on button "Manage" at bounding box center [896, 316] width 60 height 22
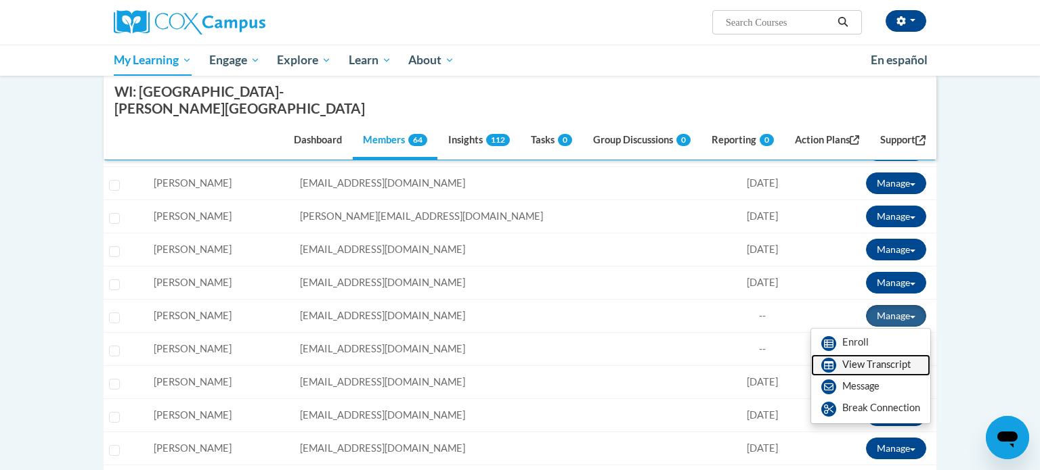
click at [881, 355] on link "View Transcript" at bounding box center [870, 366] width 119 height 22
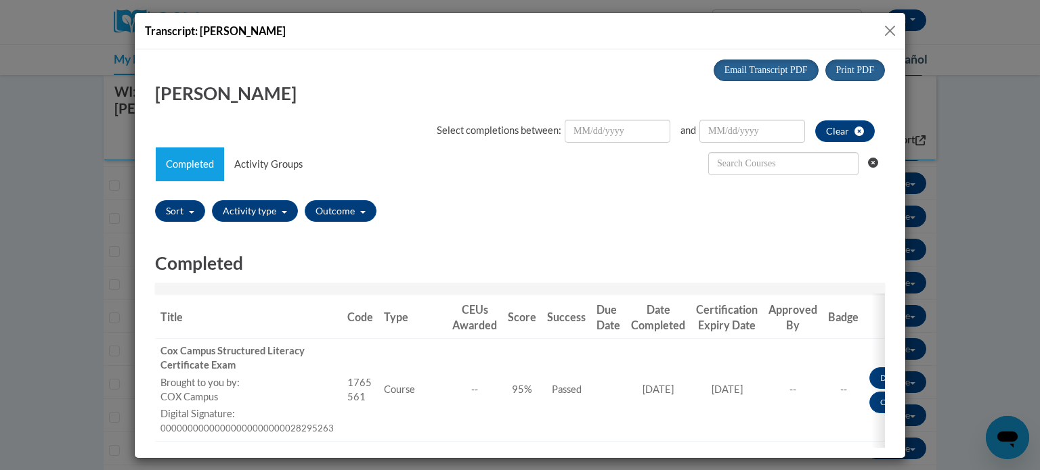
scroll to position [0, 0]
click at [889, 33] on button "Close" at bounding box center [889, 30] width 17 height 17
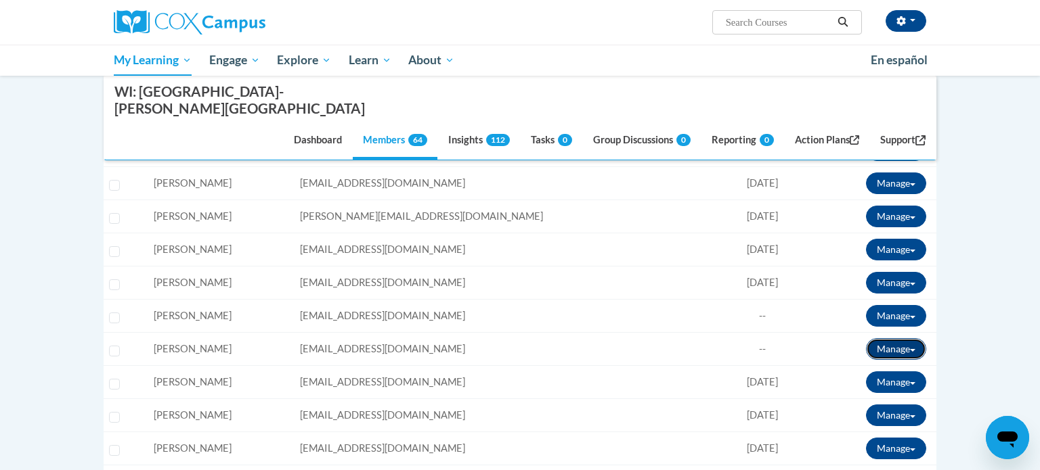
click at [884, 338] on button "Manage" at bounding box center [896, 349] width 60 height 22
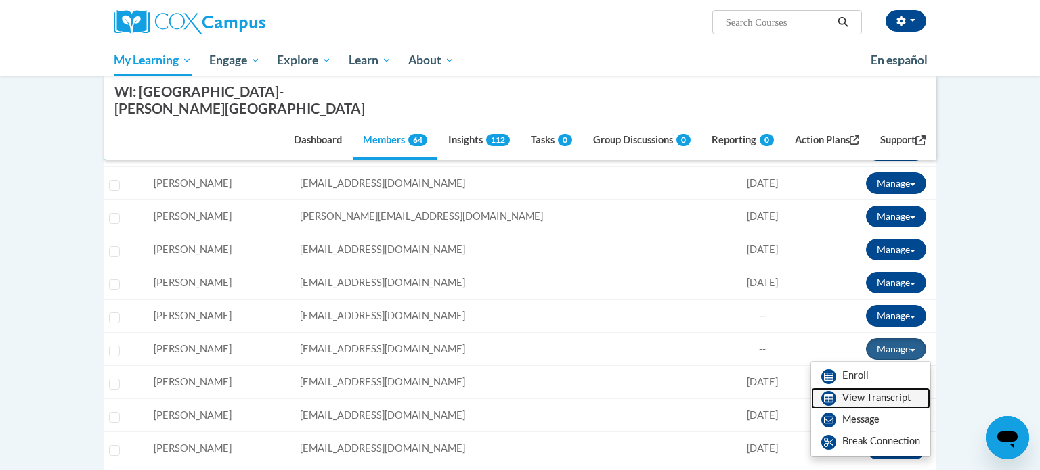
click at [861, 388] on link "View Transcript" at bounding box center [870, 399] width 119 height 22
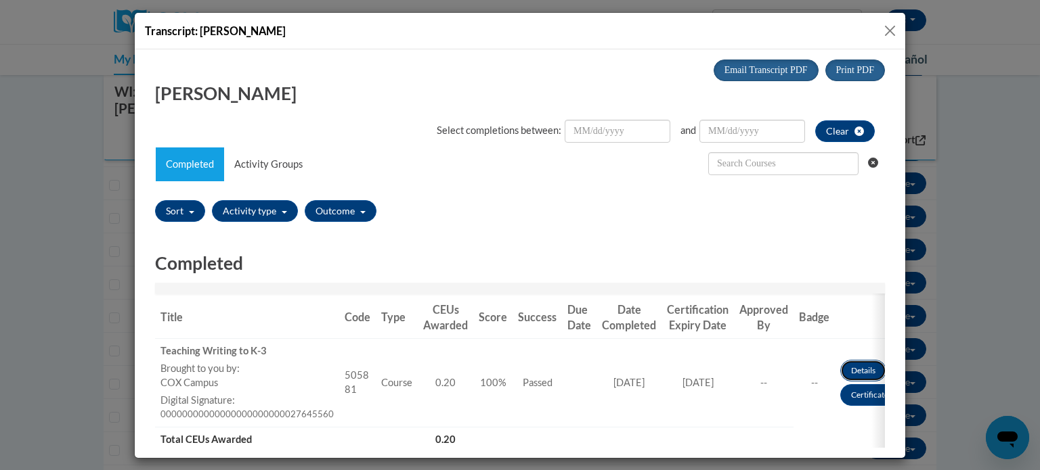
click at [858, 363] on link "Details" at bounding box center [863, 370] width 46 height 22
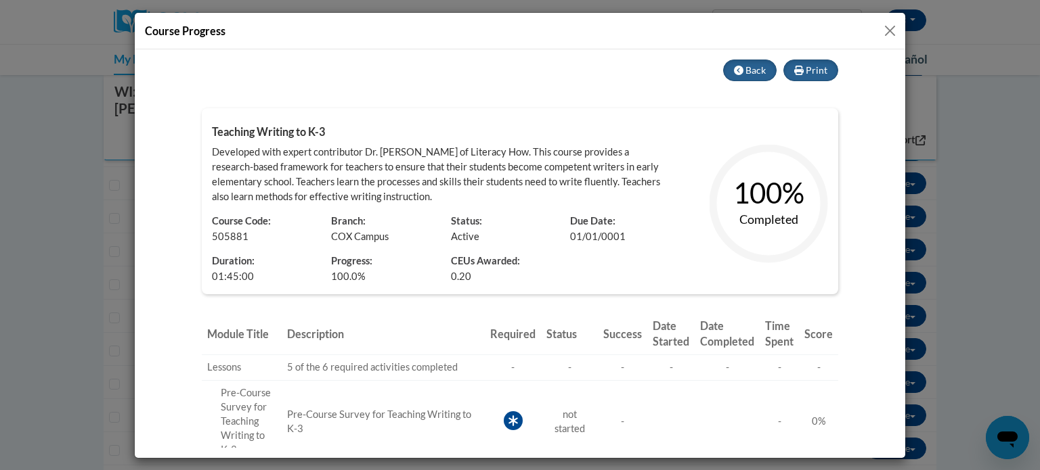
click at [890, 31] on button "Close" at bounding box center [889, 30] width 17 height 17
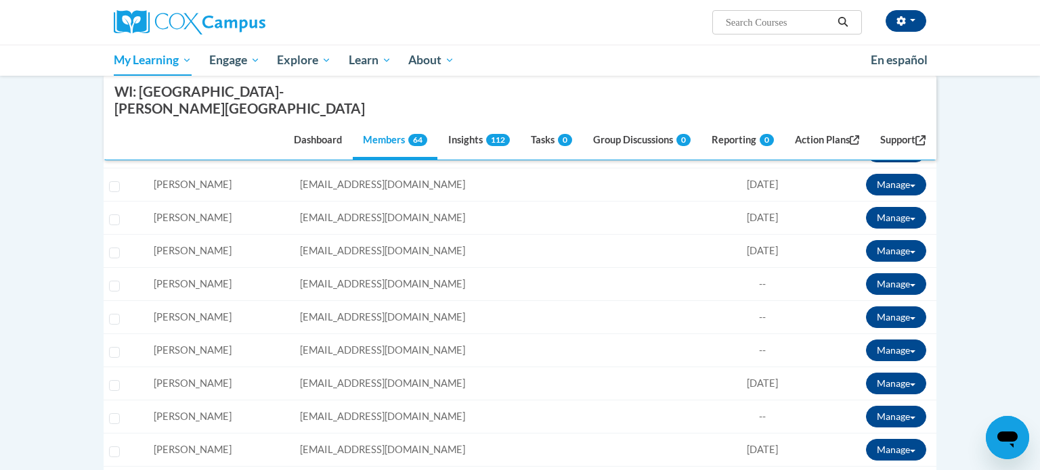
scroll to position [594, 0]
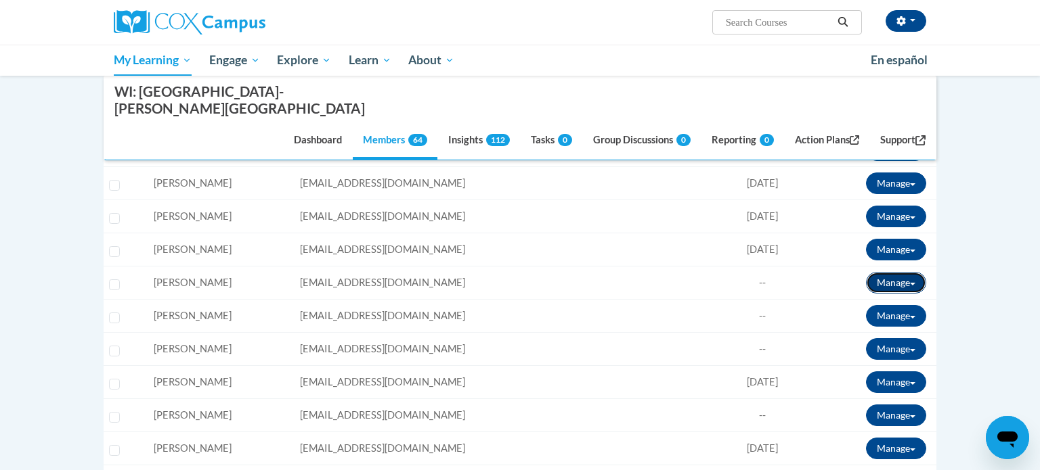
click at [897, 272] on button "Manage" at bounding box center [896, 283] width 60 height 22
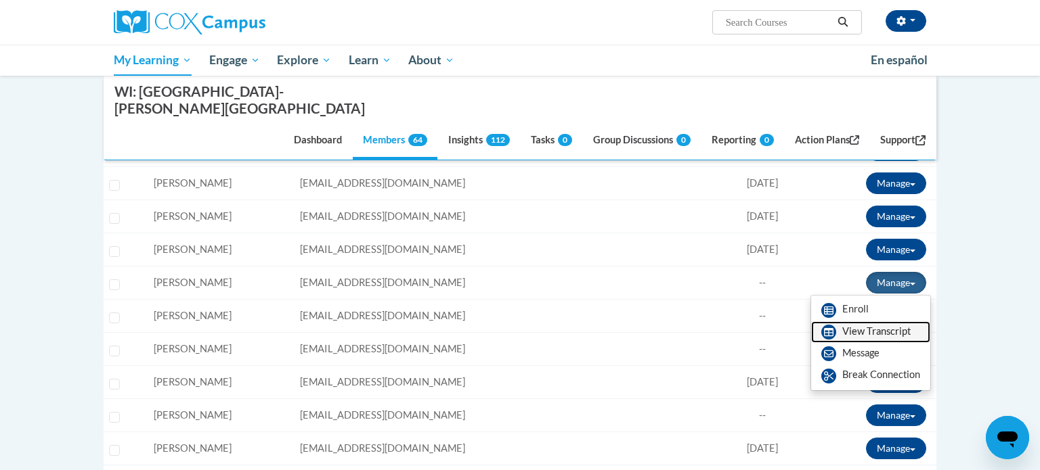
click at [874, 321] on link "View Transcript" at bounding box center [870, 332] width 119 height 22
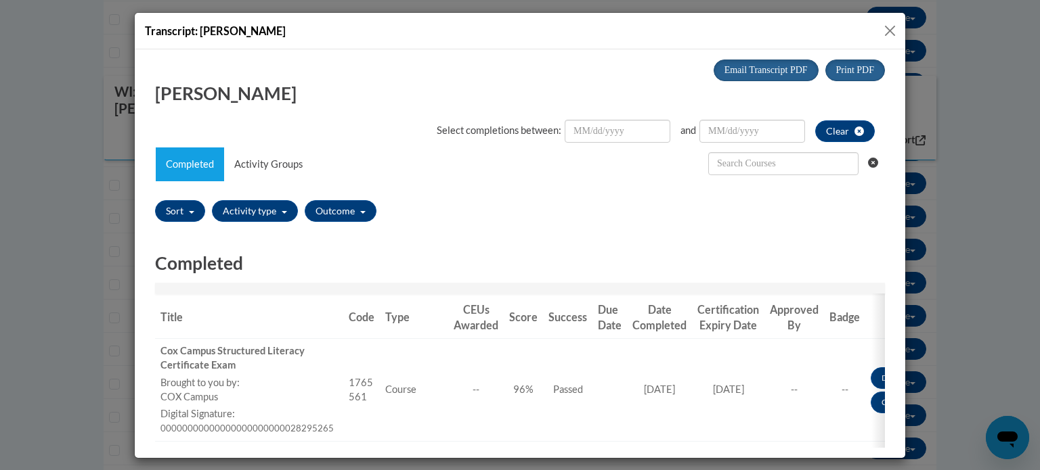
scroll to position [0, 0]
click at [893, 25] on button "Close" at bounding box center [889, 30] width 17 height 17
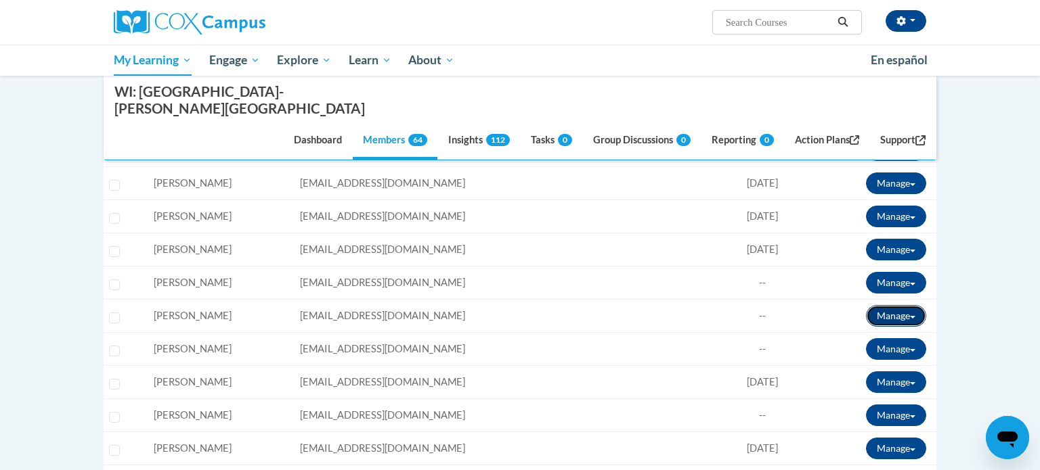
click at [887, 305] on button "Manage" at bounding box center [896, 316] width 60 height 22
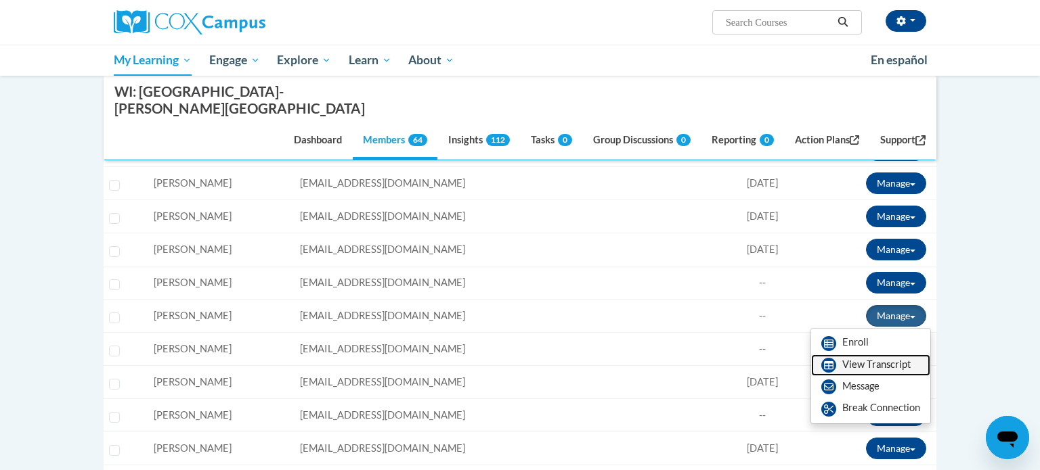
click at [840, 355] on link "View Transcript" at bounding box center [870, 366] width 119 height 22
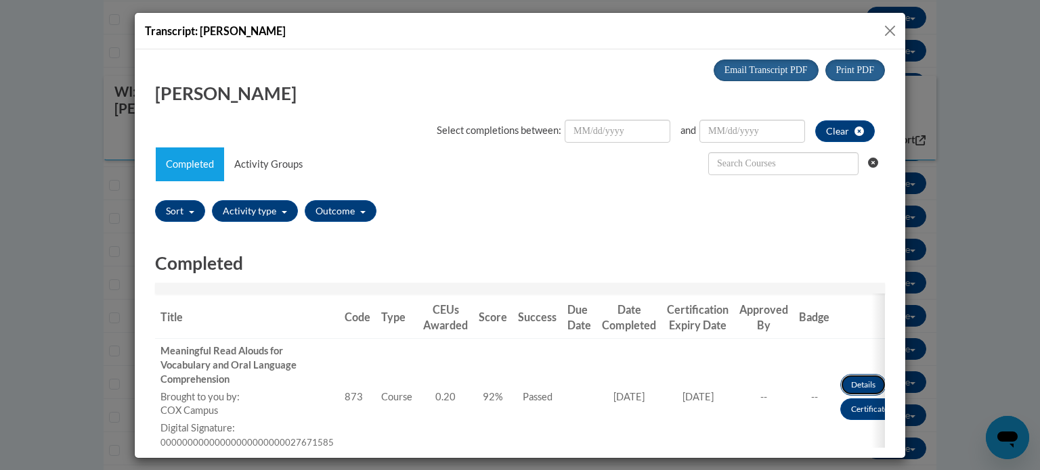
click at [841, 384] on link "Details" at bounding box center [863, 385] width 46 height 22
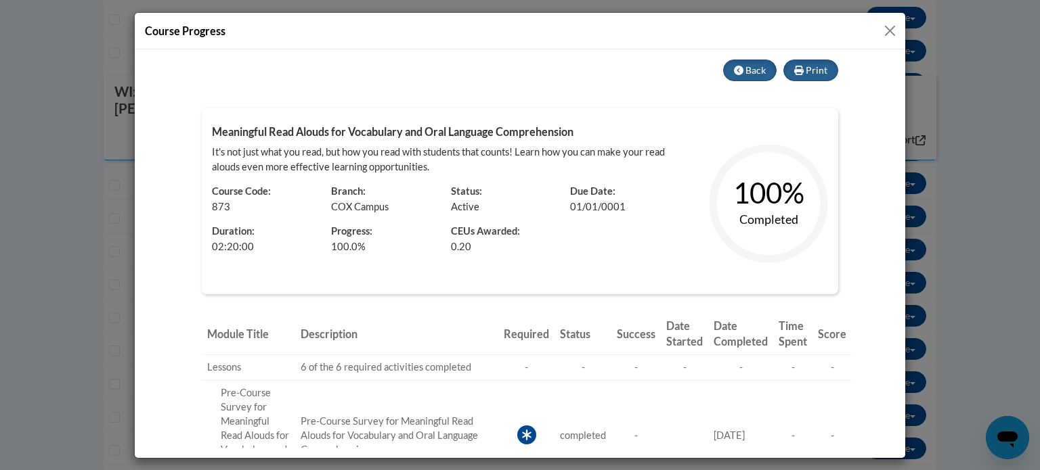
click at [893, 34] on button "Close" at bounding box center [889, 30] width 17 height 17
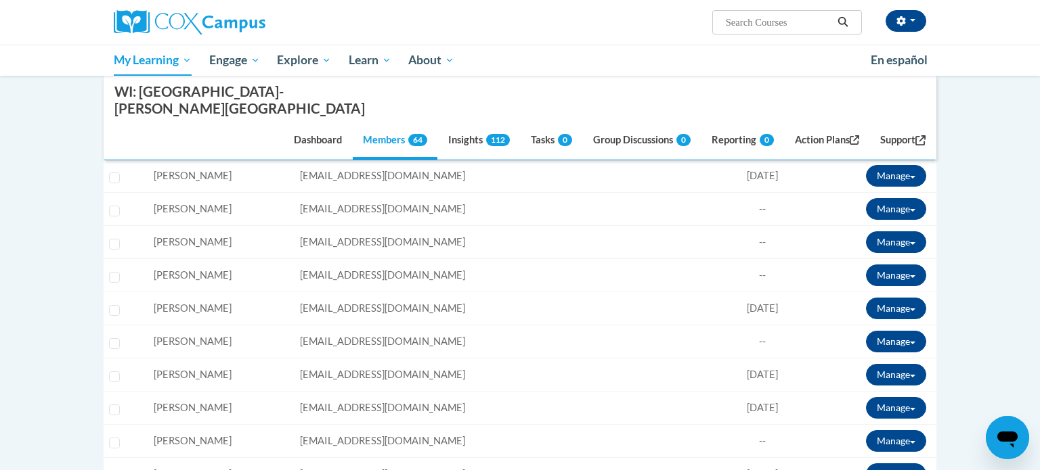
scroll to position [671, 0]
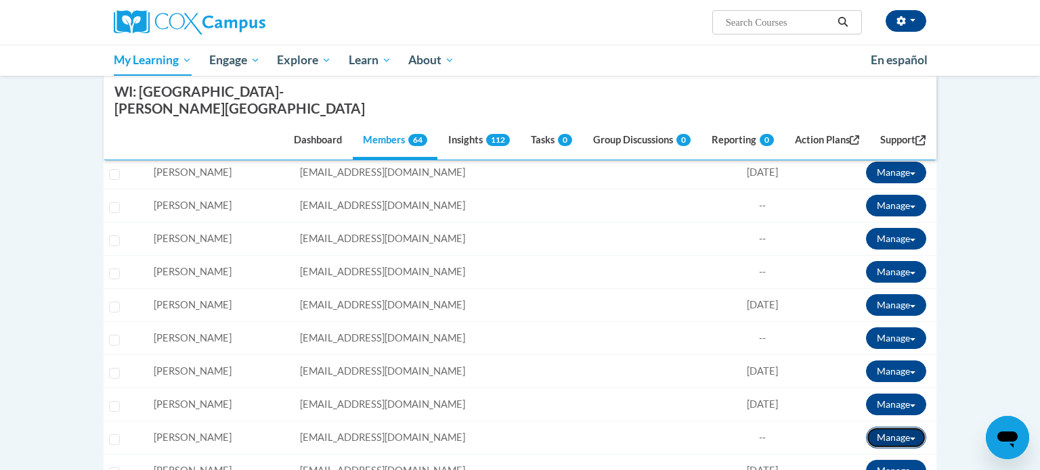
click at [913, 438] on span at bounding box center [912, 439] width 5 height 3
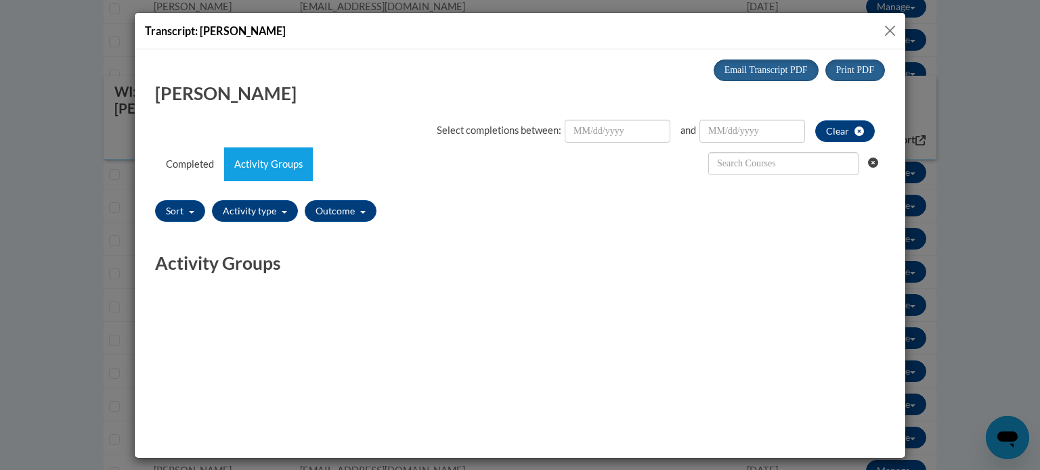
scroll to position [0, 0]
click at [198, 156] on link "Completed" at bounding box center [190, 164] width 68 height 34
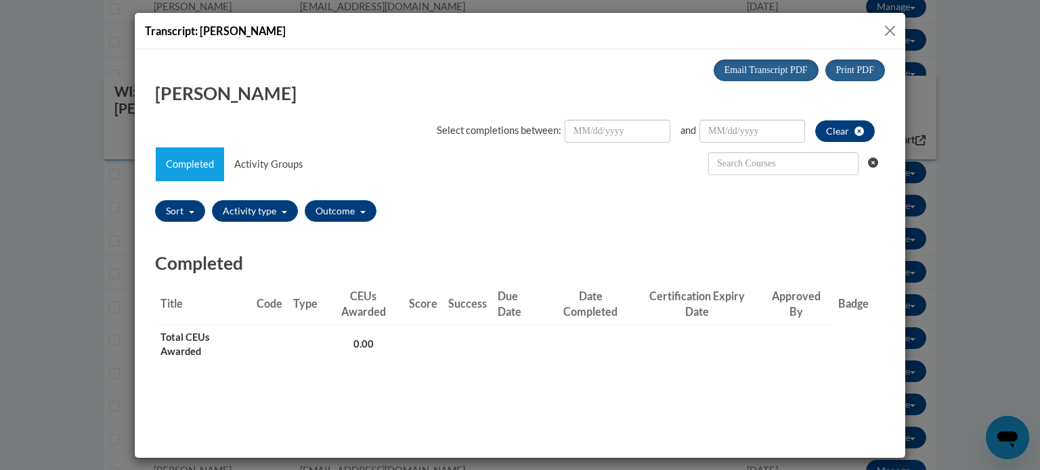
click at [891, 28] on button "Close" at bounding box center [889, 30] width 17 height 17
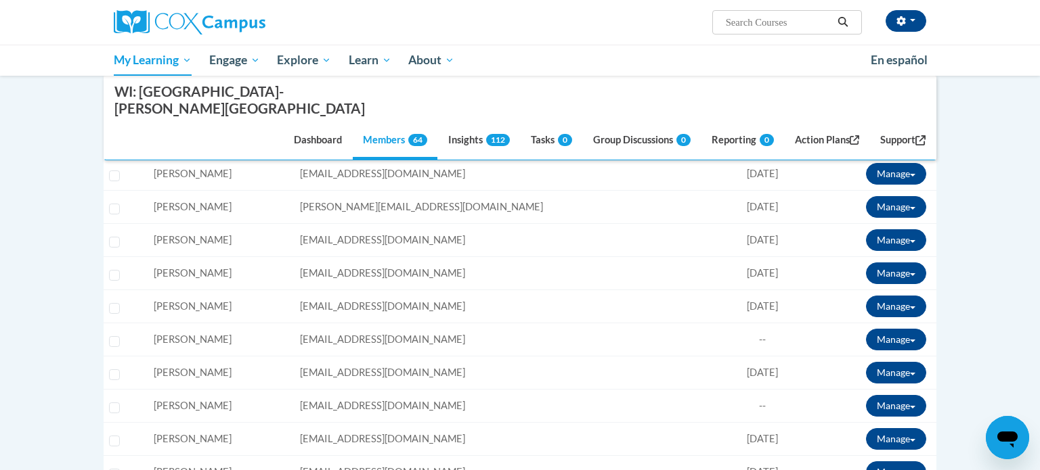
scroll to position [1269, 0]
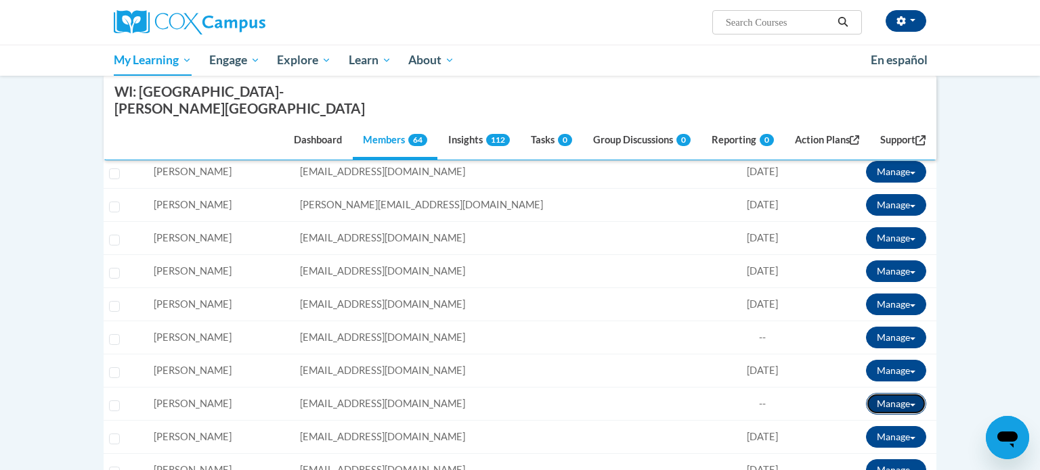
click at [897, 393] on button "Manage" at bounding box center [896, 404] width 60 height 22
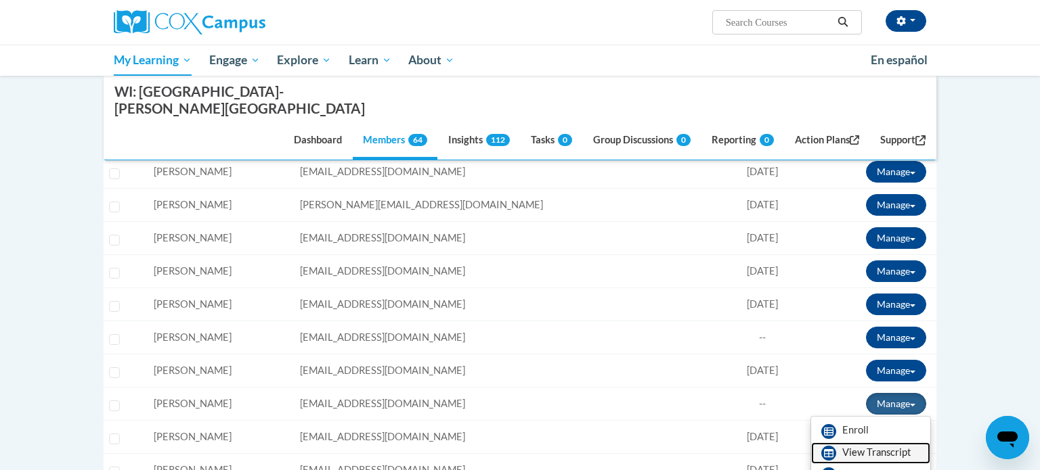
click at [883, 443] on link "View Transcript" at bounding box center [870, 454] width 119 height 22
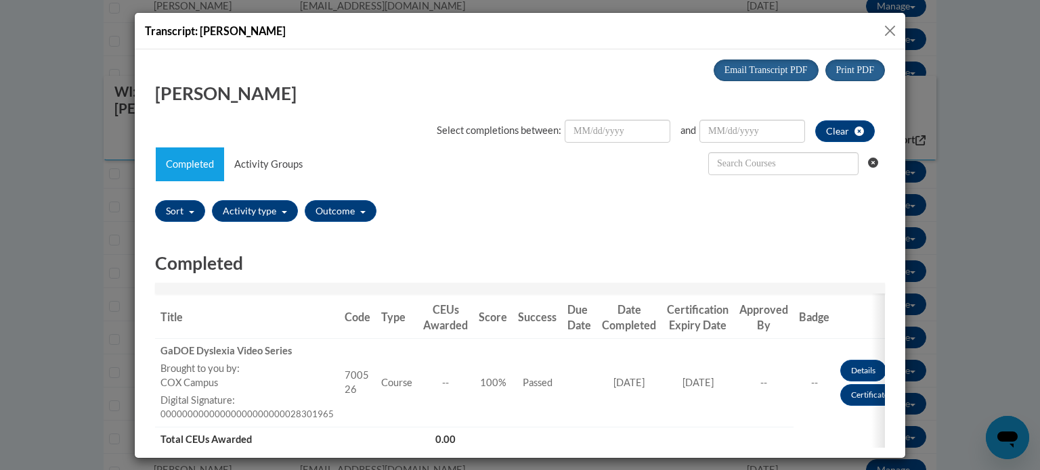
scroll to position [0, 0]
click at [887, 32] on button "Close" at bounding box center [889, 30] width 17 height 17
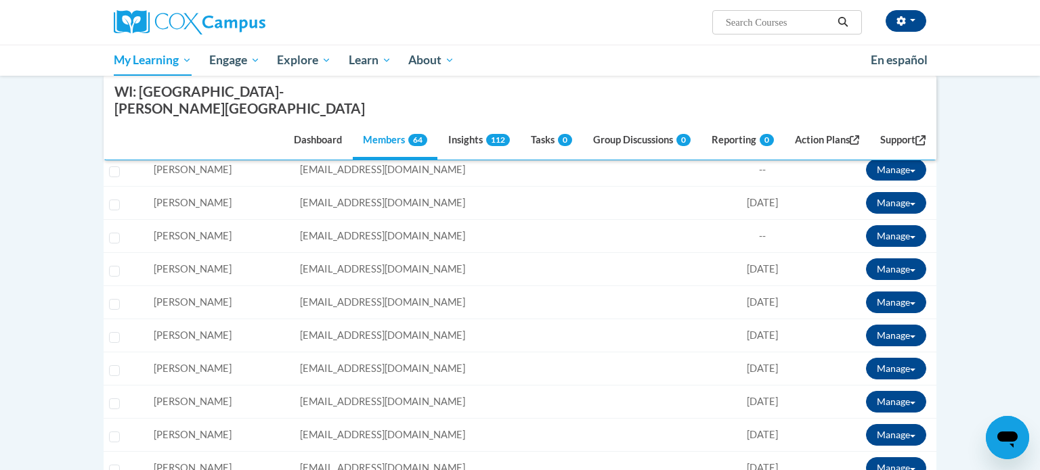
scroll to position [1439, 0]
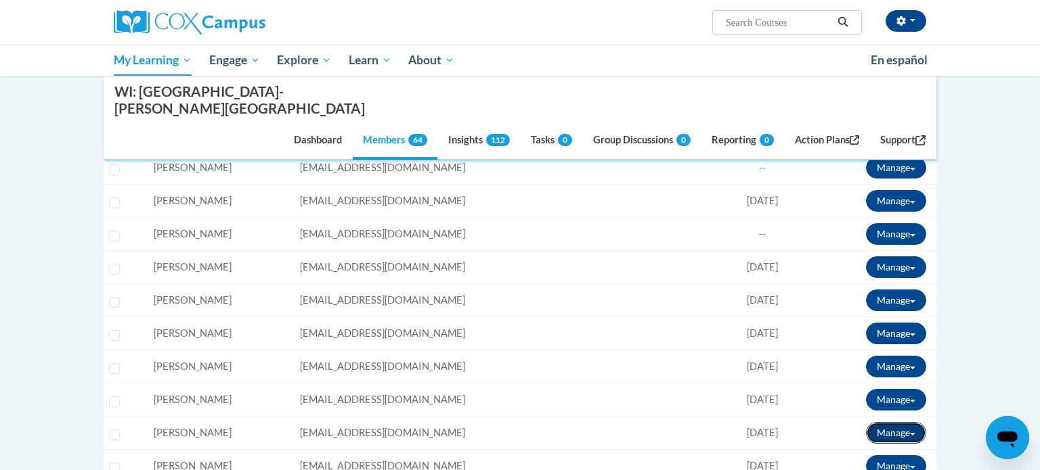
click at [885, 422] on button "Manage" at bounding box center [896, 433] width 60 height 22
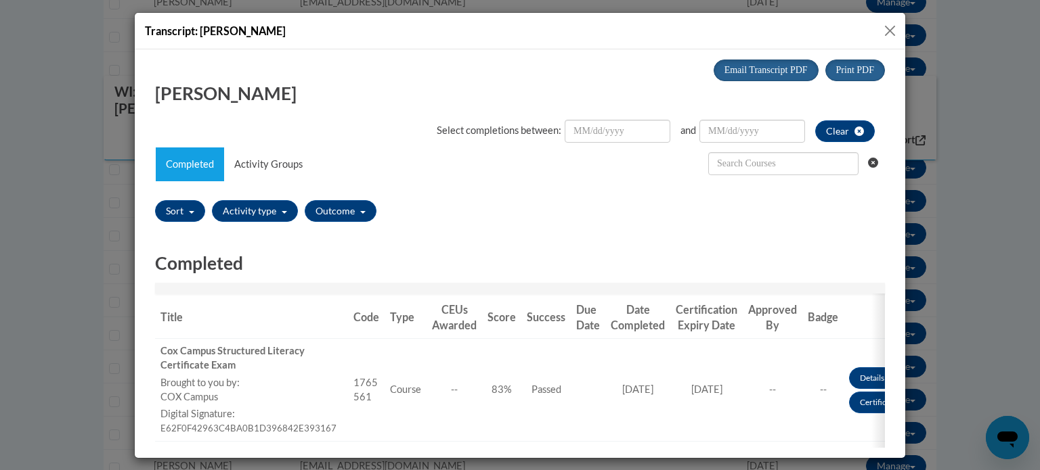
scroll to position [0, 0]
click at [885, 26] on button "Close" at bounding box center [889, 30] width 17 height 17
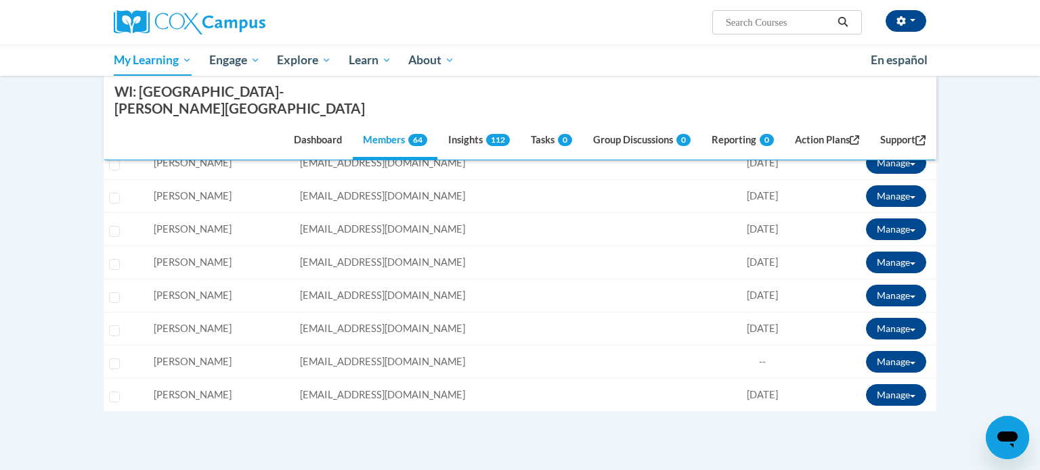
scroll to position [1710, 0]
click at [873, 351] on button "Manage" at bounding box center [896, 362] width 60 height 22
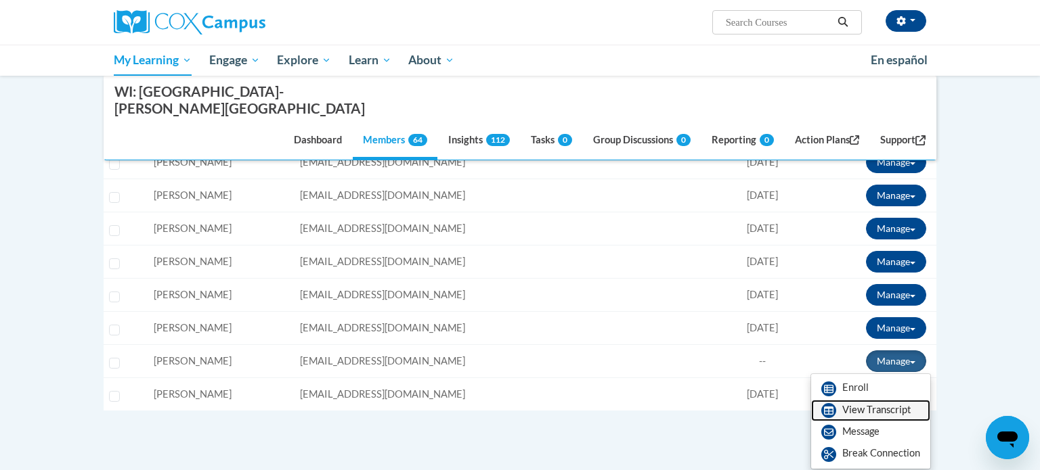
click at [856, 400] on link "View Transcript" at bounding box center [870, 411] width 119 height 22
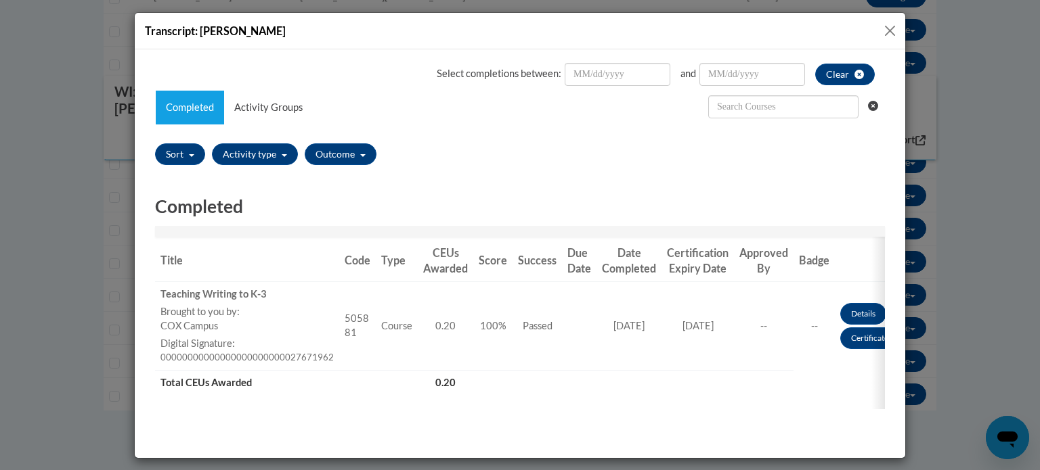
scroll to position [60, 0]
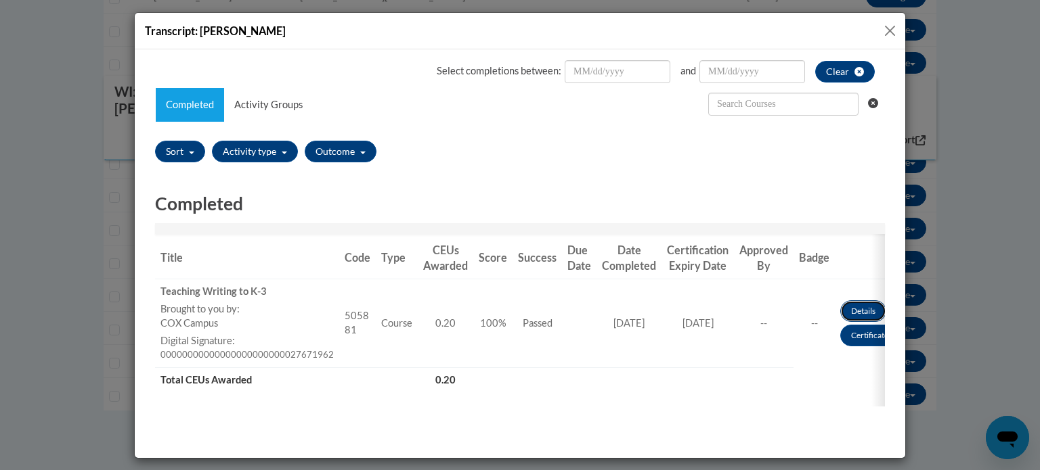
click at [868, 311] on link "Details" at bounding box center [863, 311] width 46 height 22
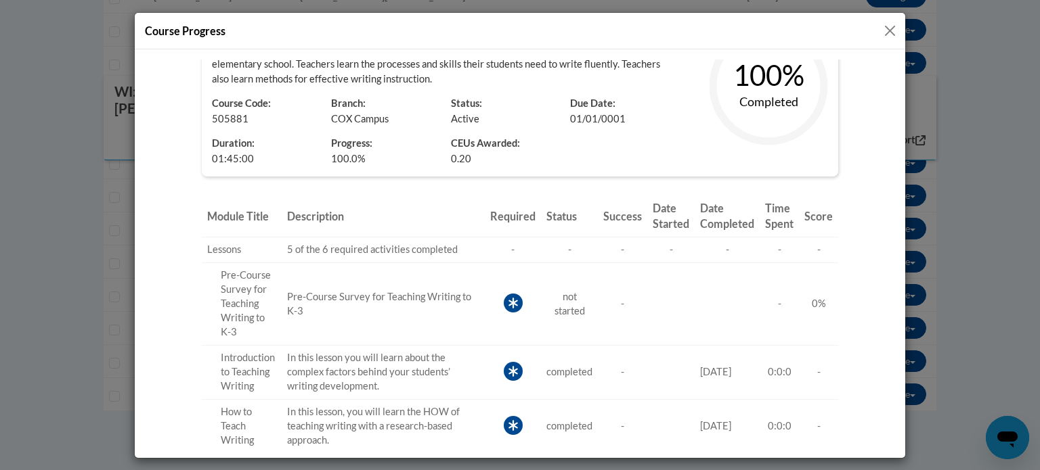
scroll to position [119, 0]
click at [889, 37] on button "Close" at bounding box center [889, 30] width 17 height 17
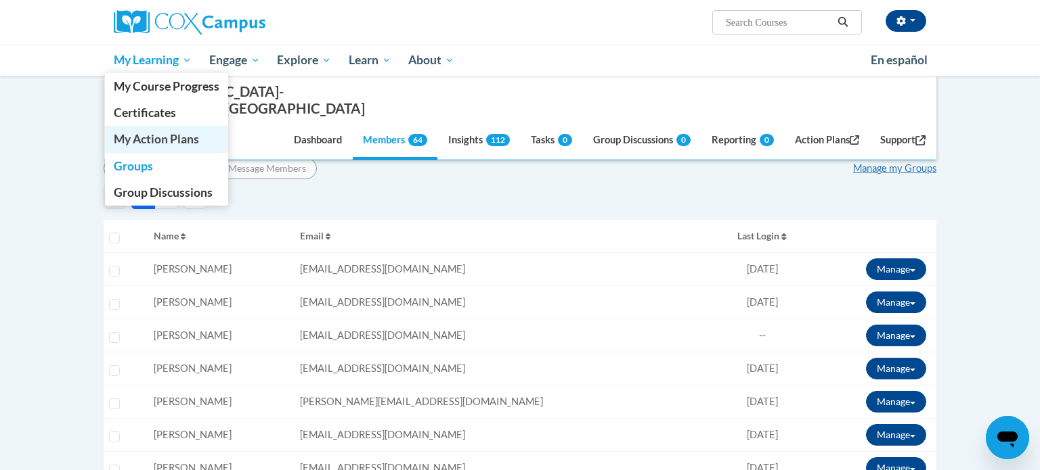
scroll to position [220, 0]
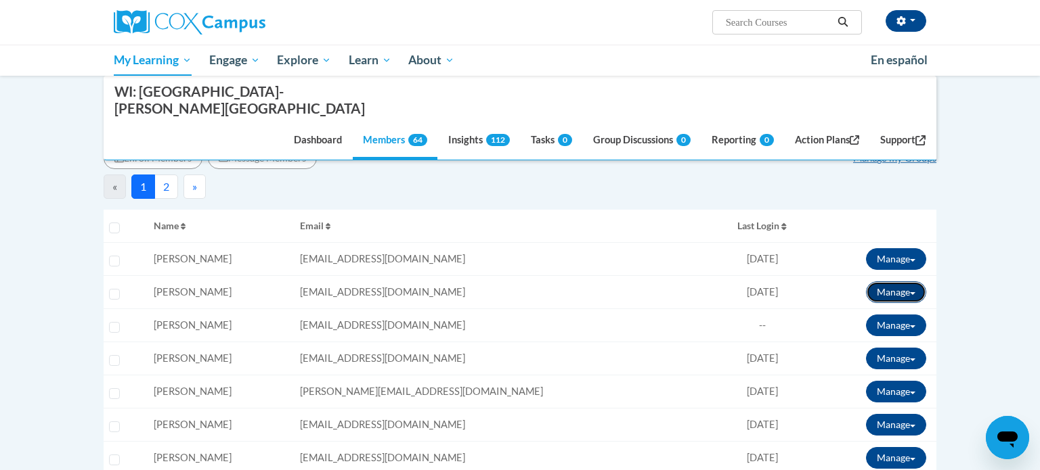
click at [882, 282] on button "Manage" at bounding box center [896, 293] width 60 height 22
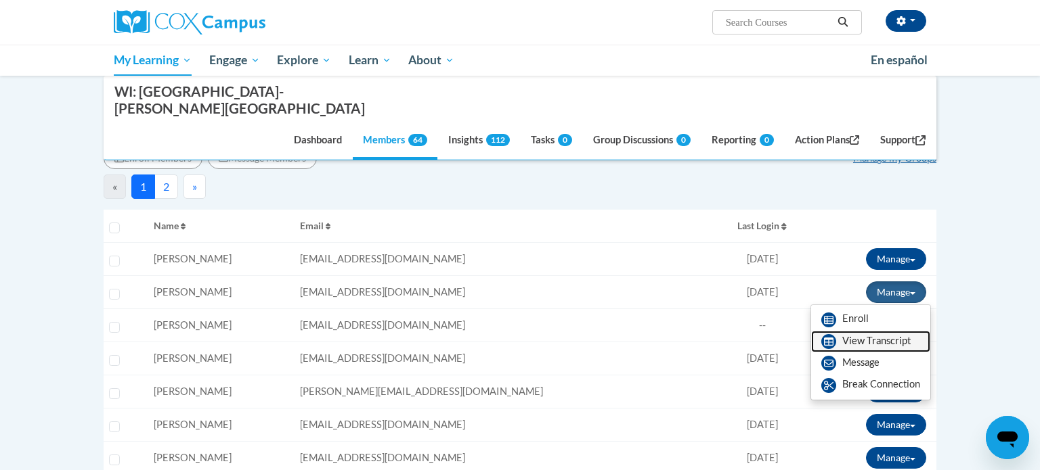
click at [866, 331] on link "View Transcript" at bounding box center [870, 342] width 119 height 22
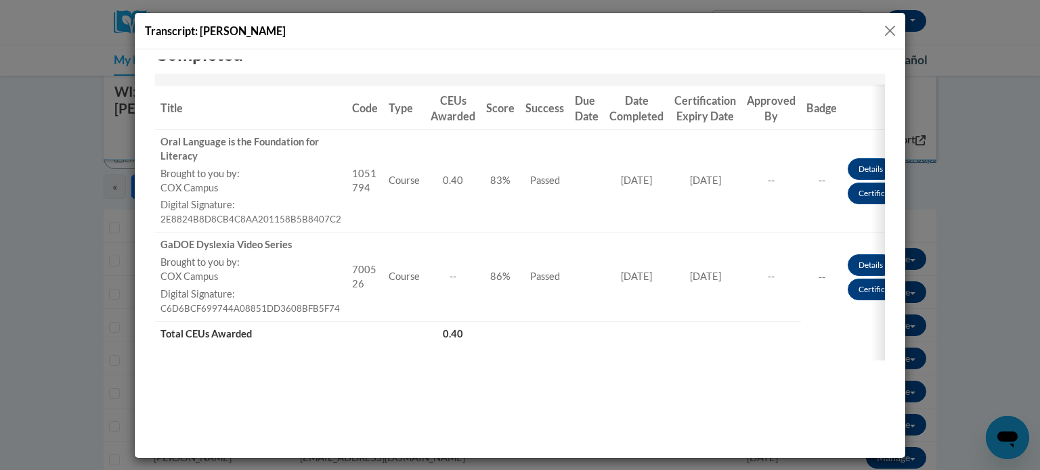
scroll to position [226, 0]
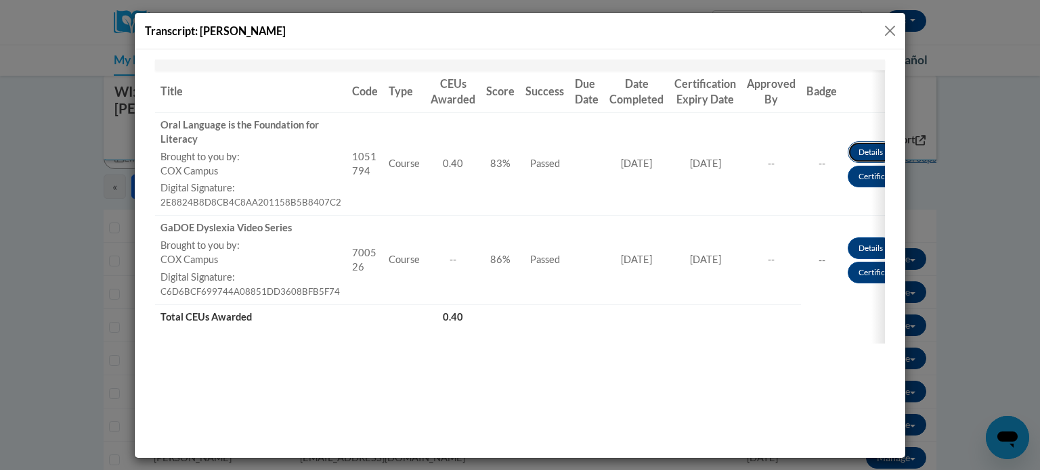
click at [866, 155] on link "Details" at bounding box center [870, 152] width 46 height 22
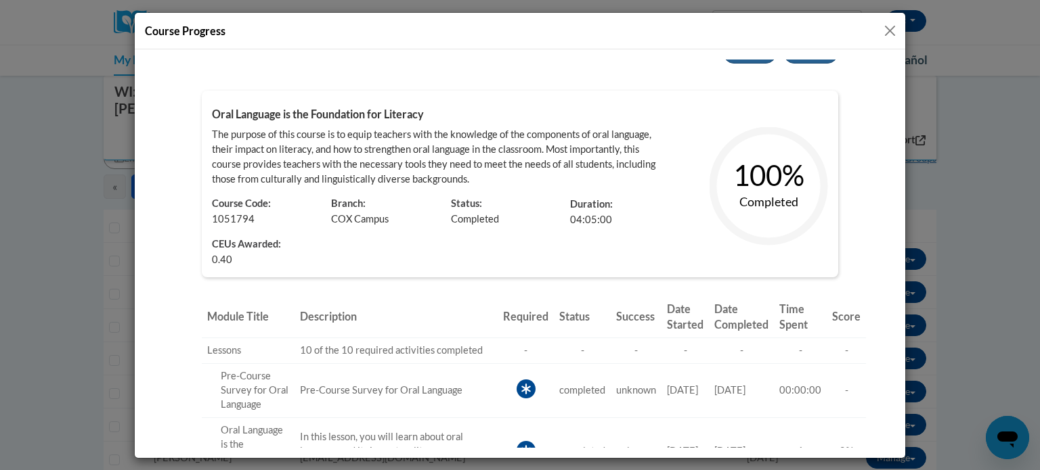
scroll to position [0, 0]
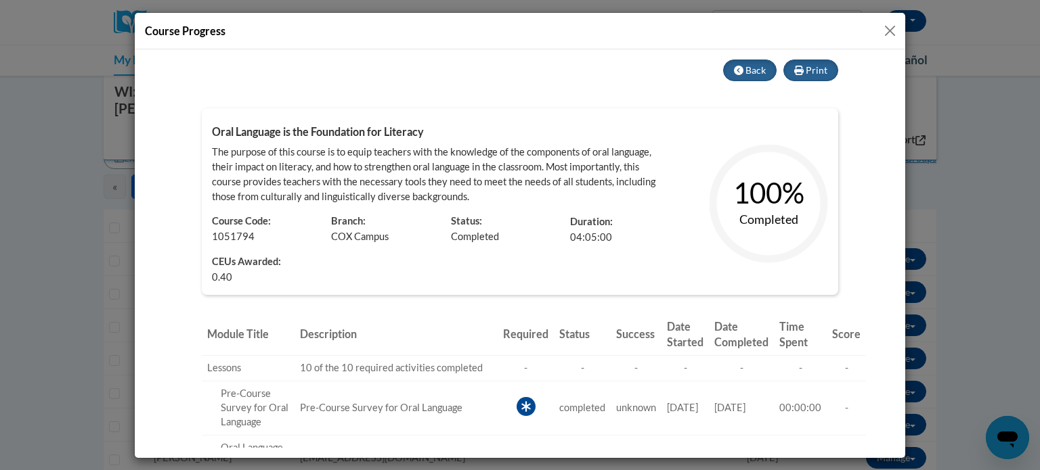
click at [893, 34] on button "Close" at bounding box center [889, 30] width 17 height 17
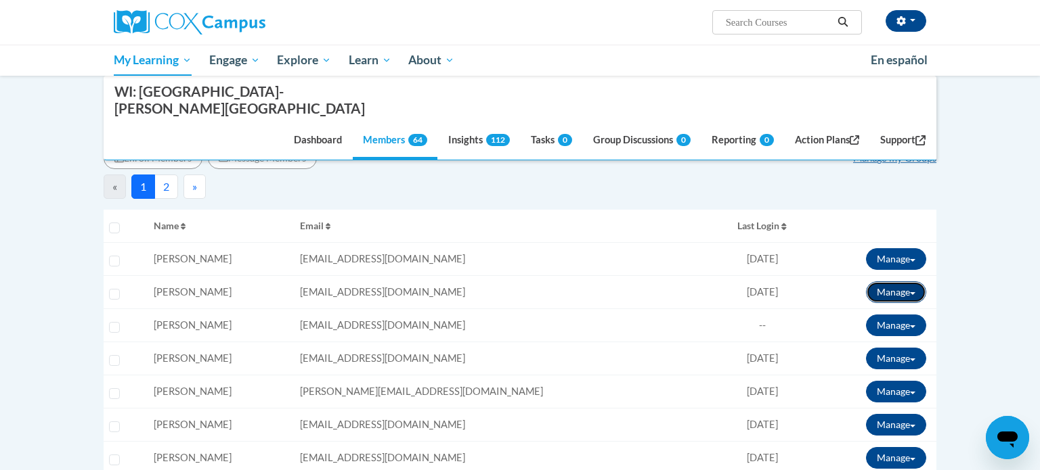
click at [883, 282] on button "Manage" at bounding box center [896, 293] width 60 height 22
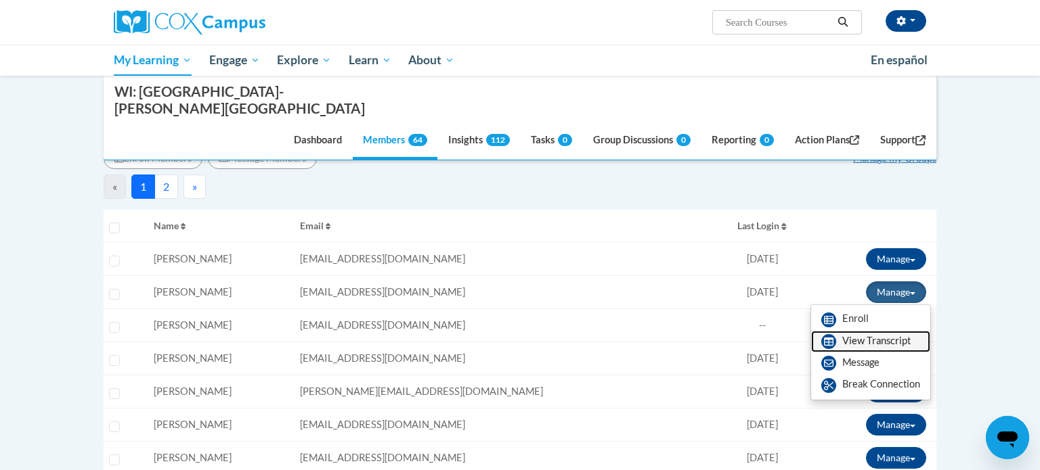
click at [876, 331] on link "View Transcript" at bounding box center [870, 342] width 119 height 22
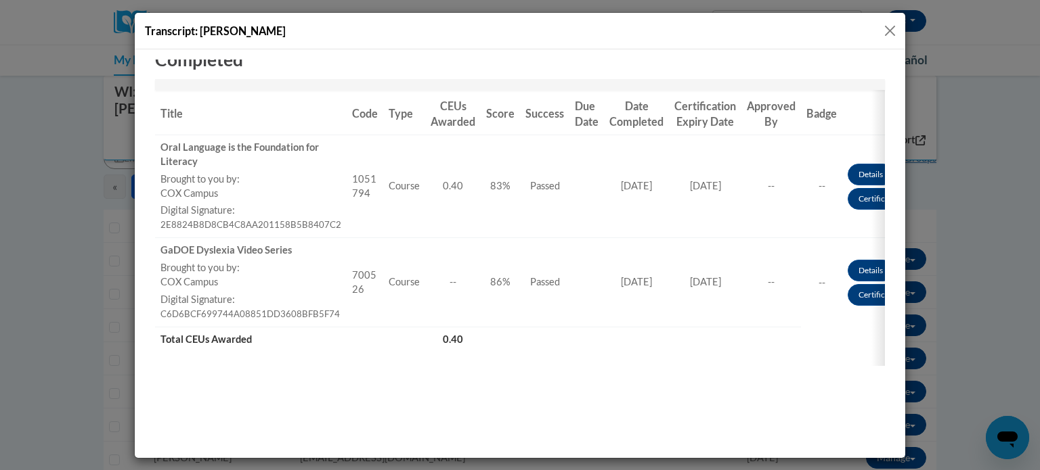
scroll to position [226, 0]
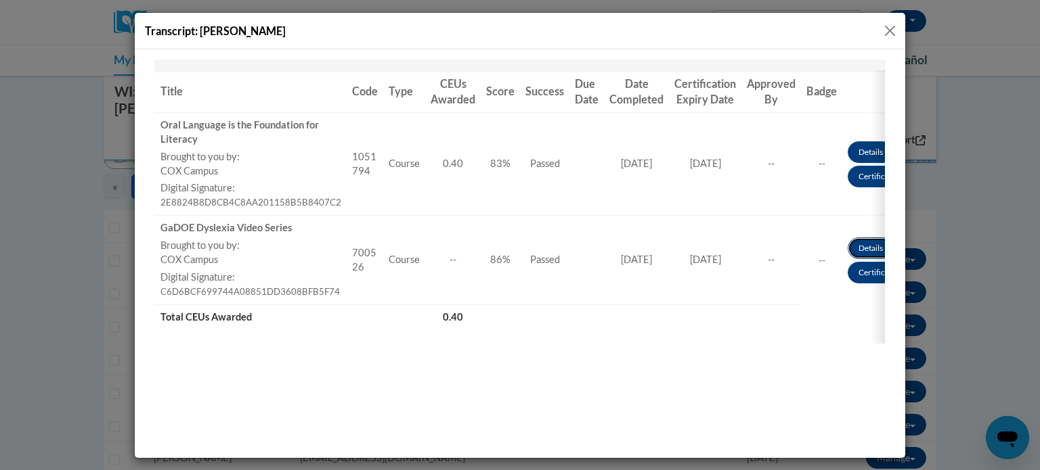
click at [868, 246] on link "Details" at bounding box center [870, 248] width 46 height 22
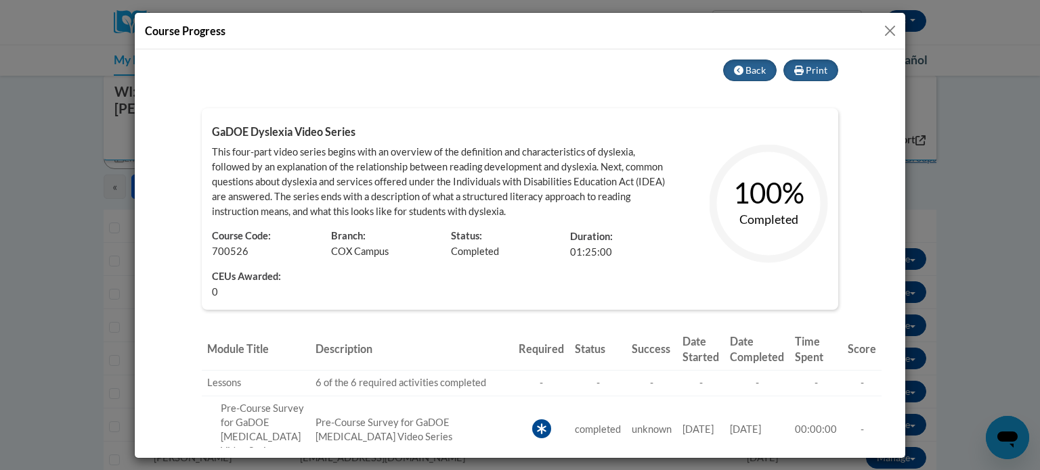
scroll to position [0, 0]
click at [61, 224] on div "Course Progress" at bounding box center [520, 235] width 1040 height 470
